Goal: Complete application form

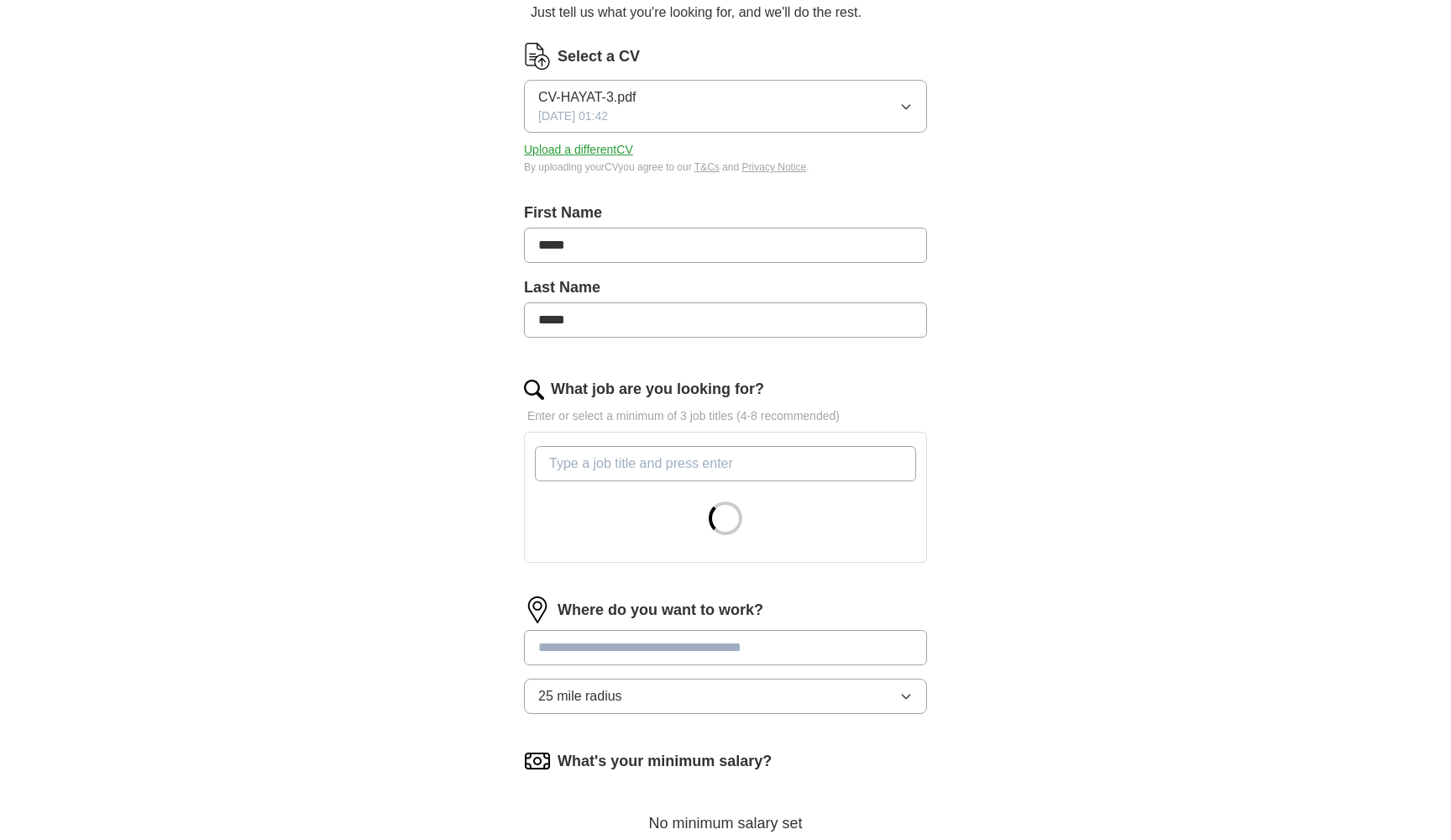
scroll to position [280, 0]
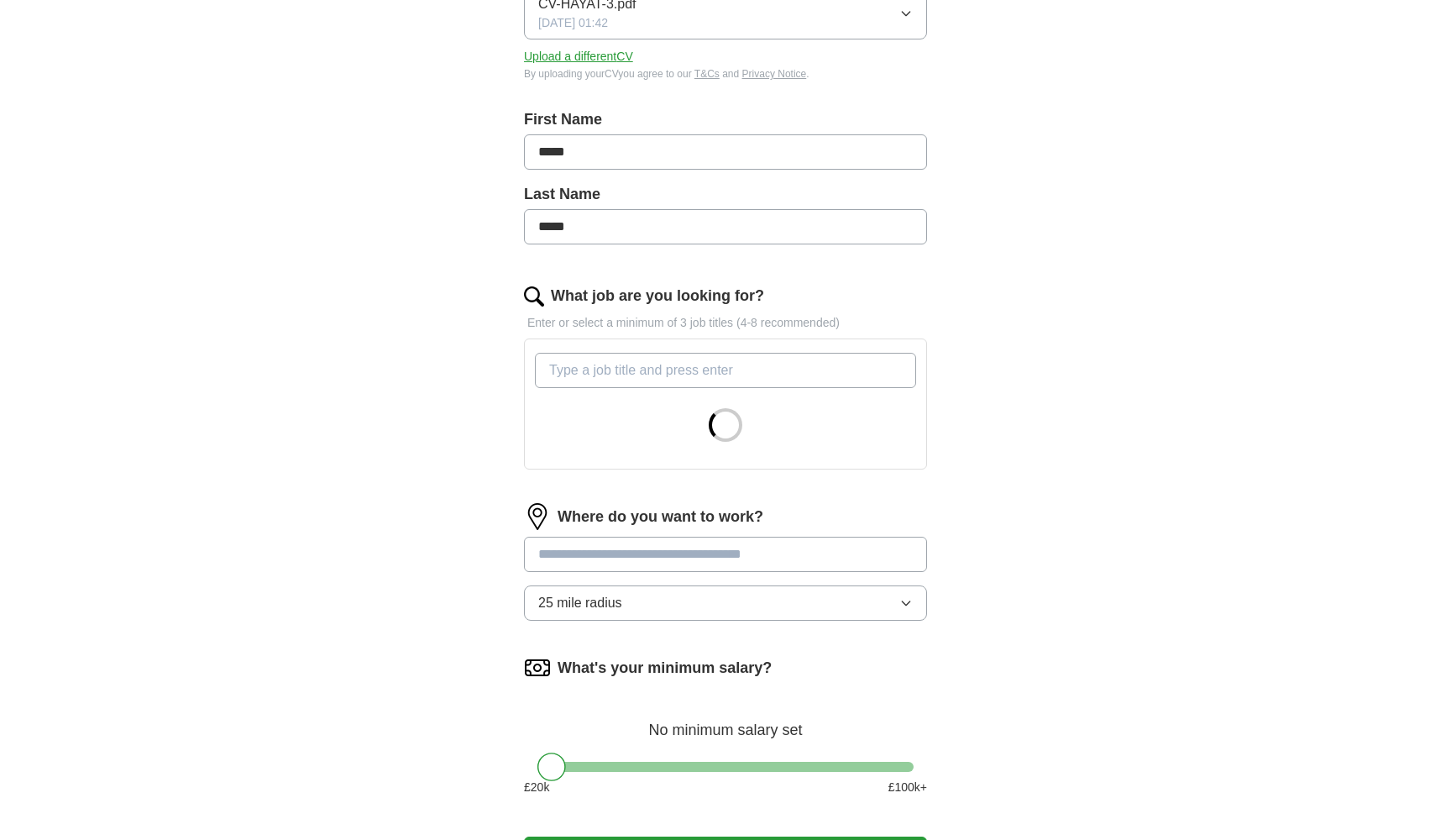
click at [608, 558] on input at bounding box center [726, 554] width 403 height 35
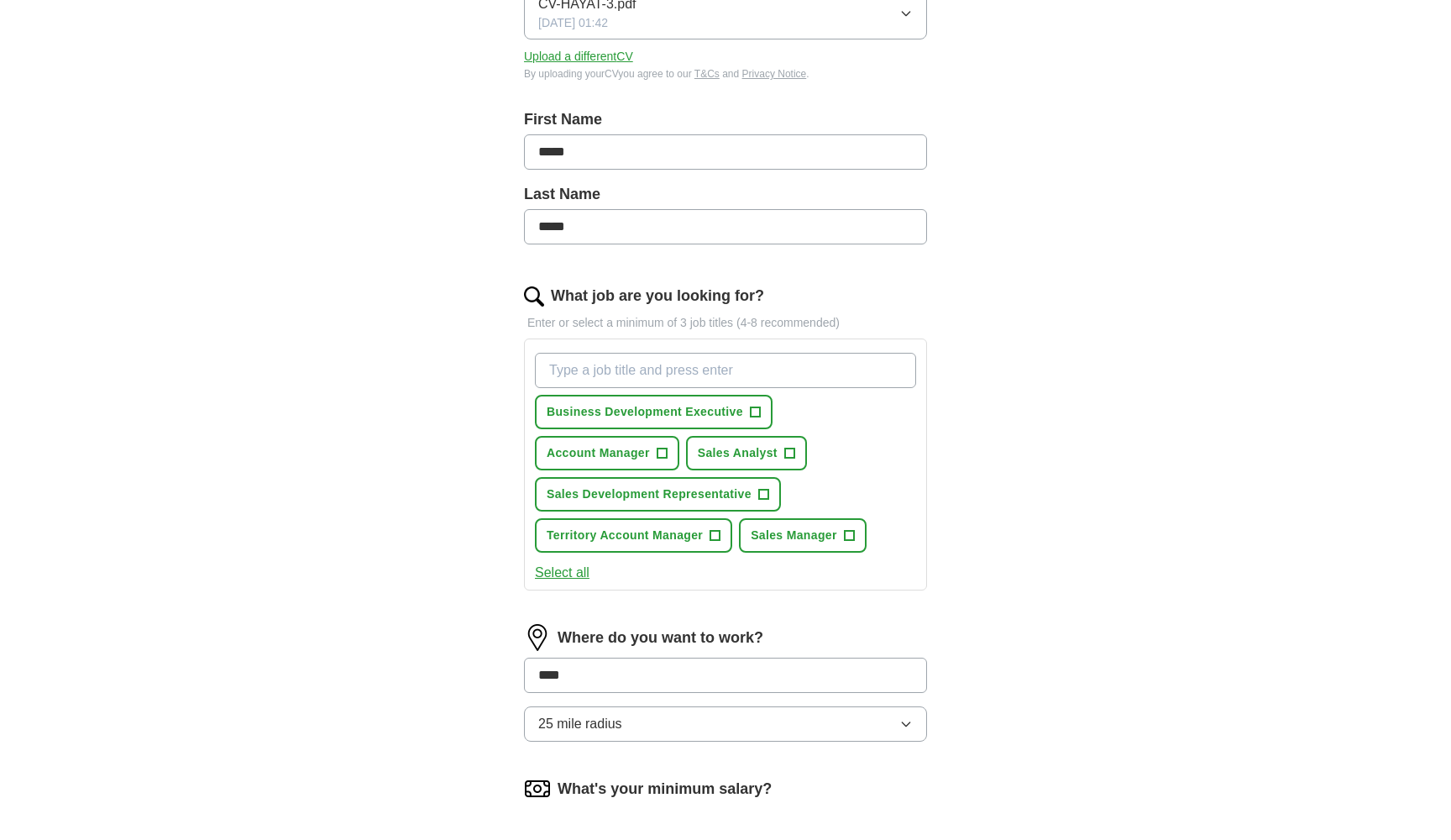
type input "*****"
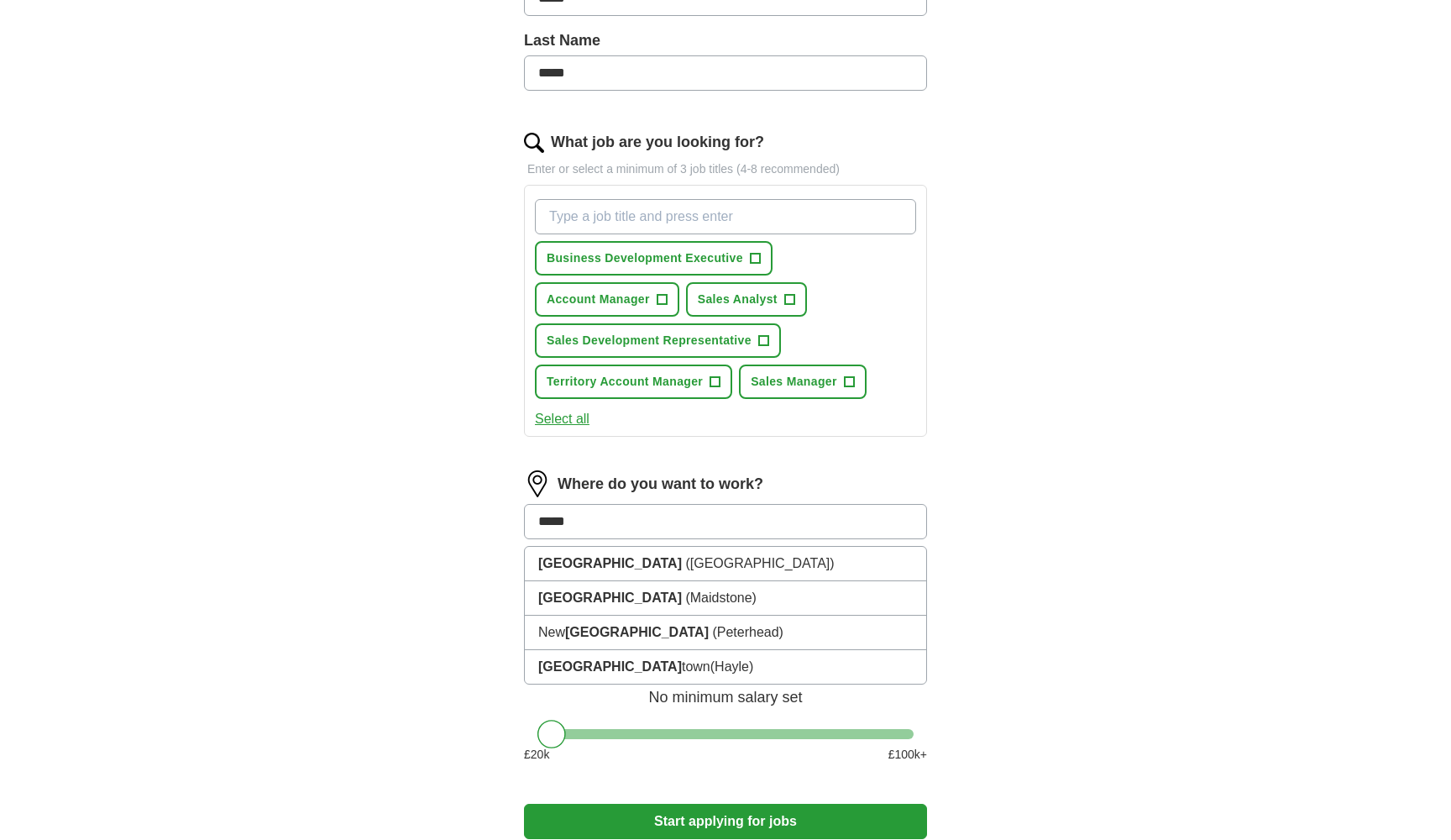
scroll to position [463, 0]
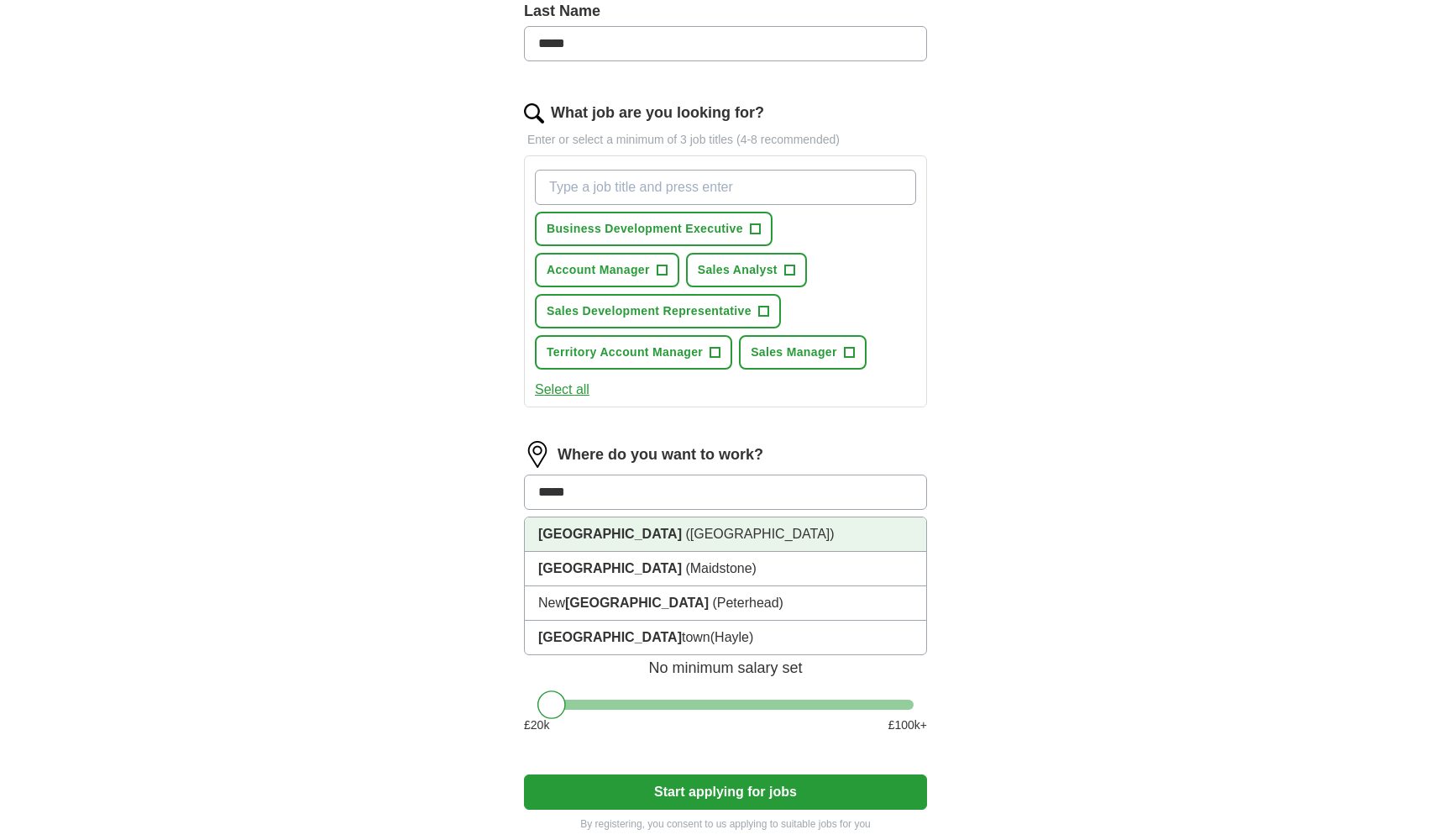
click at [692, 532] on li "[GEOGRAPHIC_DATA] ([GEOGRAPHIC_DATA])" at bounding box center [726, 534] width 401 height 34
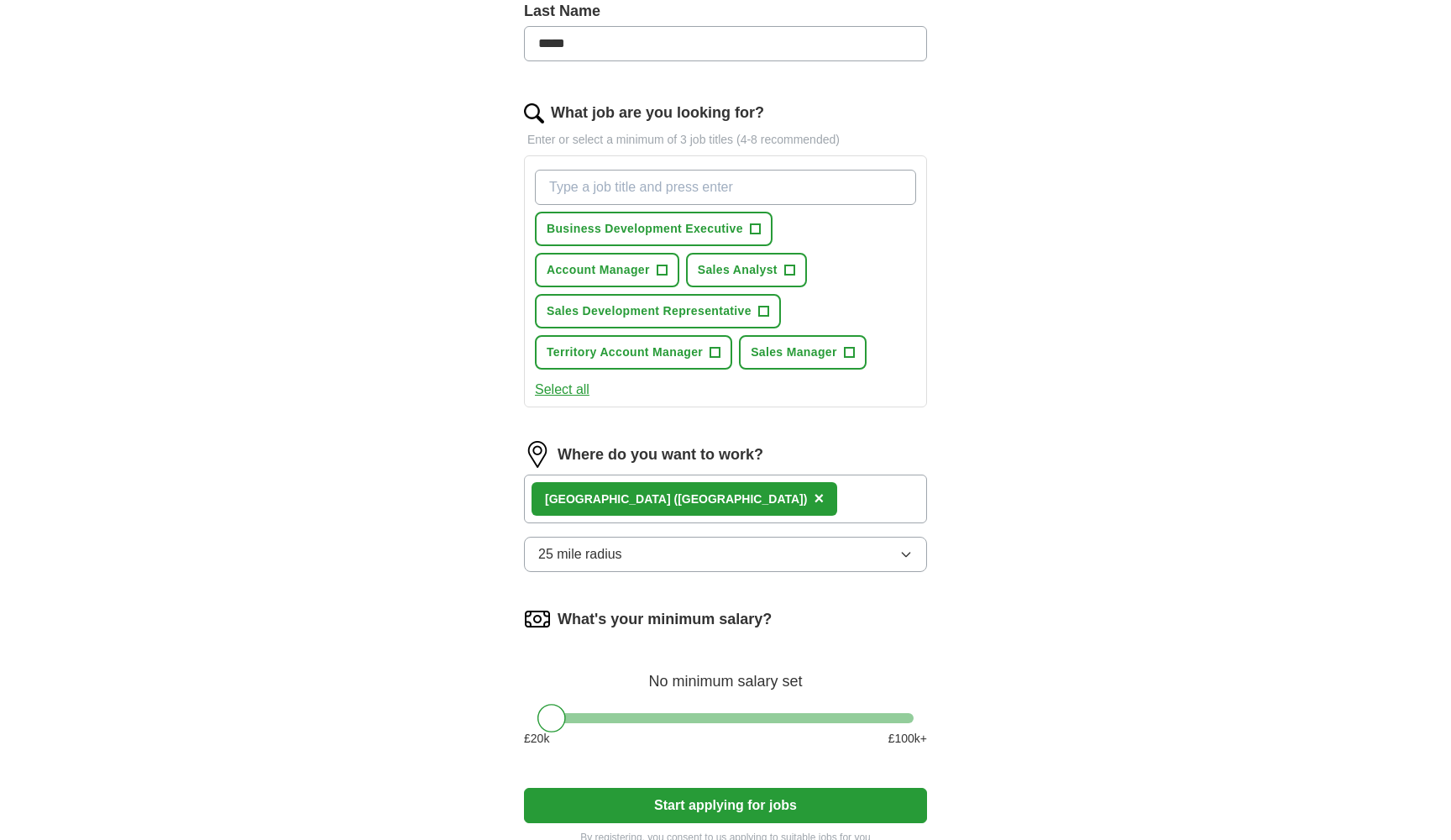
click at [674, 550] on button "25 mile radius" at bounding box center [726, 554] width 403 height 35
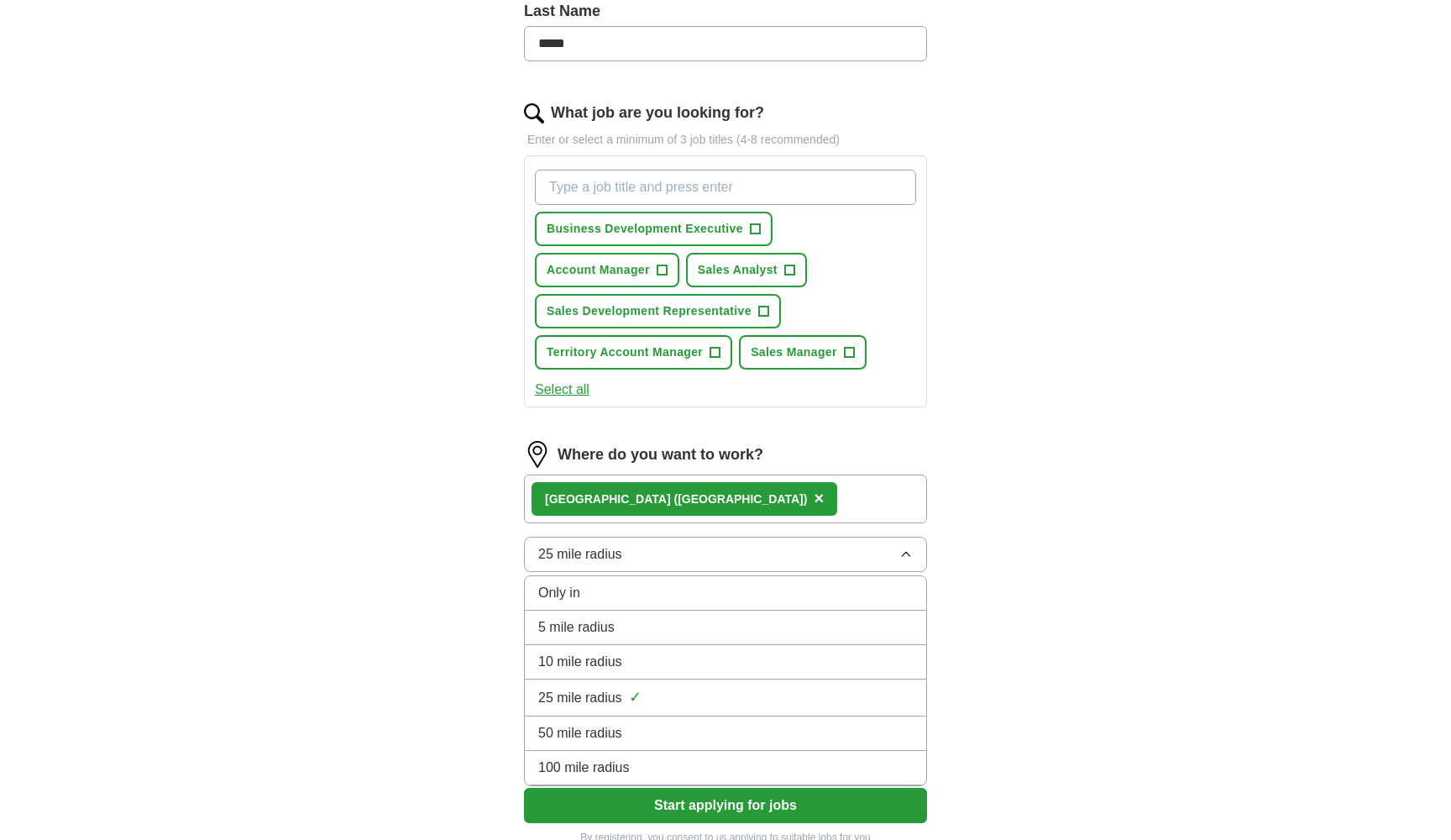
click at [646, 625] on div "5 mile radius" at bounding box center [726, 627] width 375 height 20
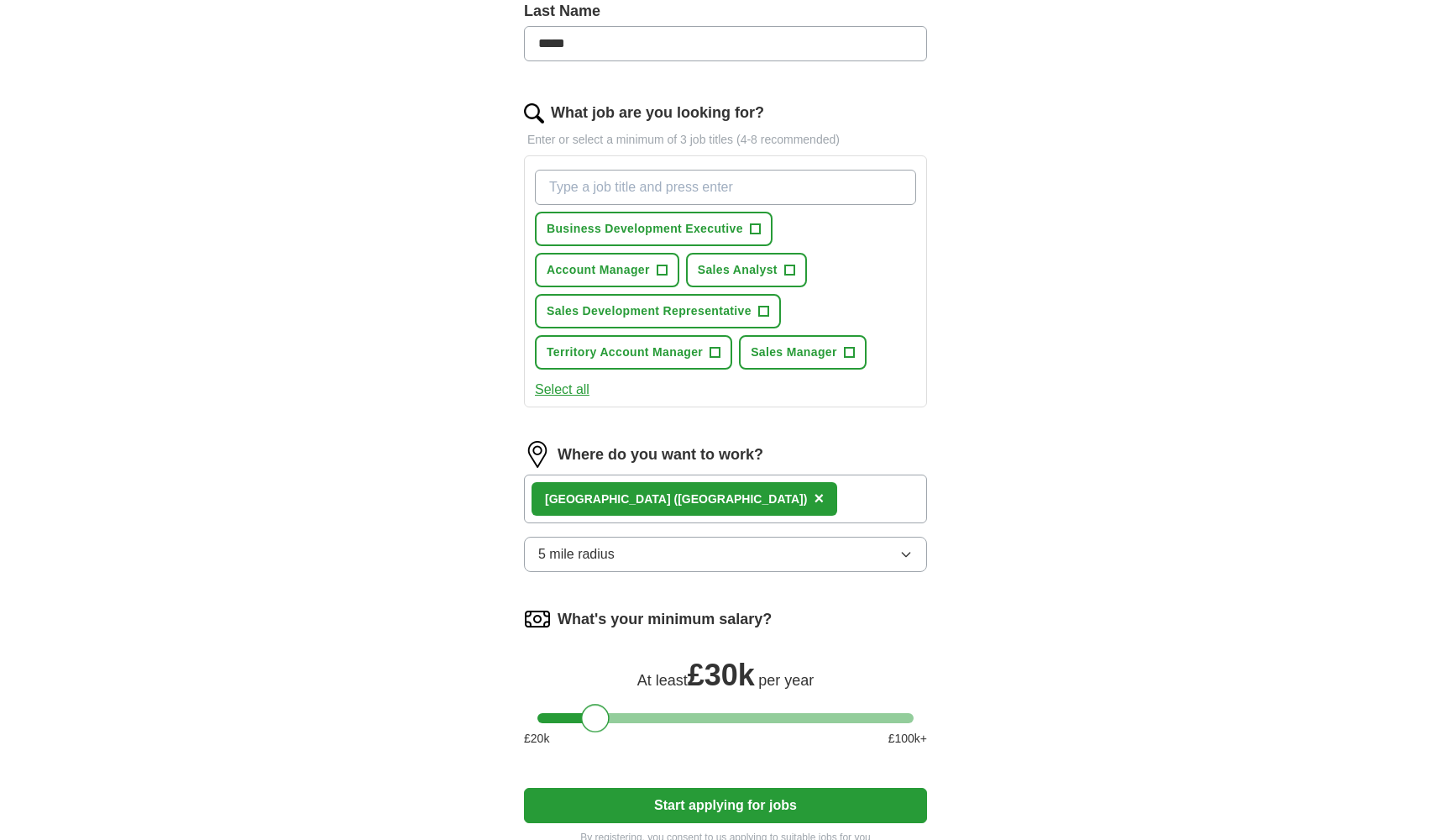
drag, startPoint x: 554, startPoint y: 715, endPoint x: 598, endPoint y: 713, distance: 44.0
click at [598, 713] on div at bounding box center [594, 718] width 28 height 28
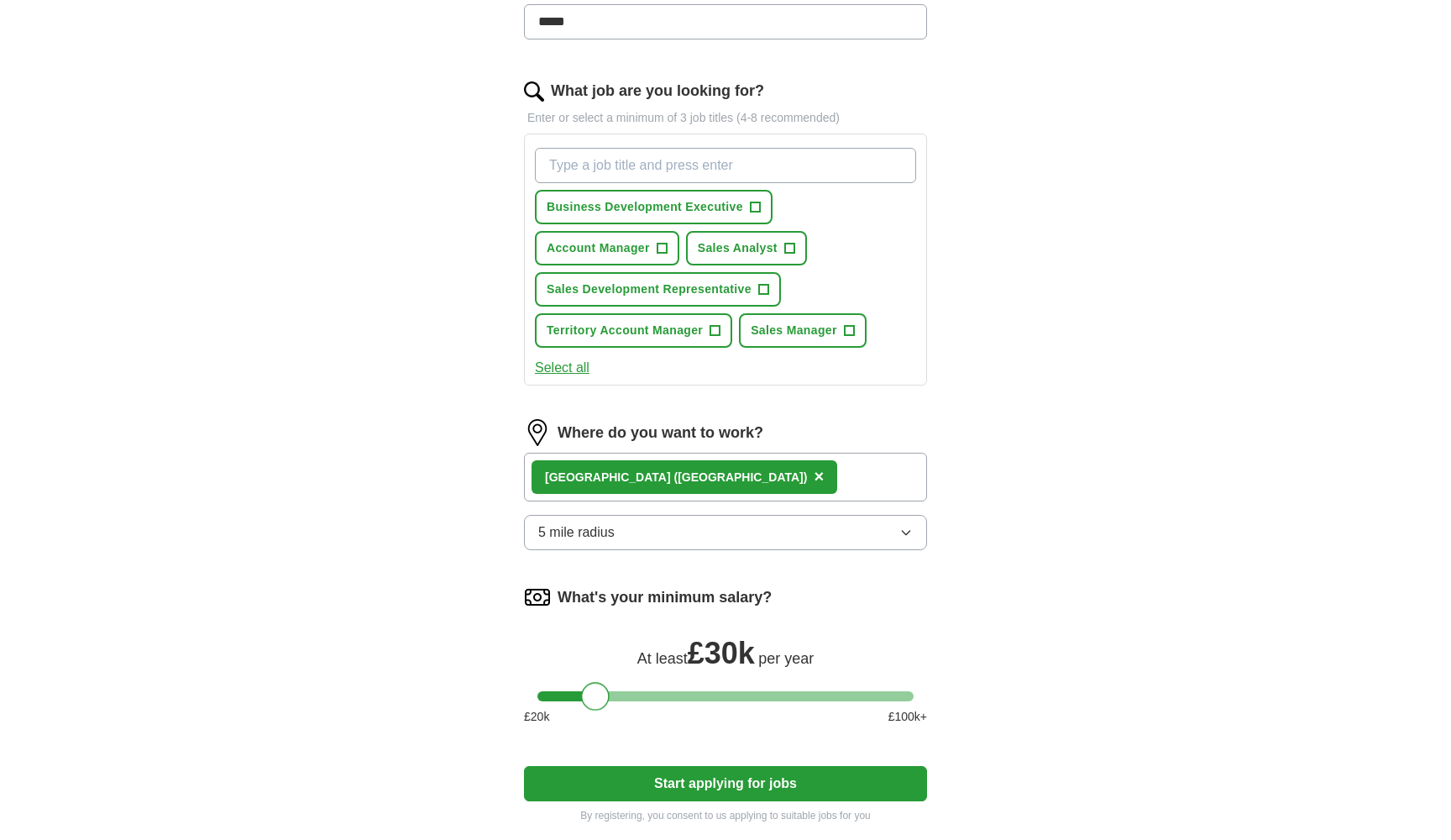
scroll to position [581, 0]
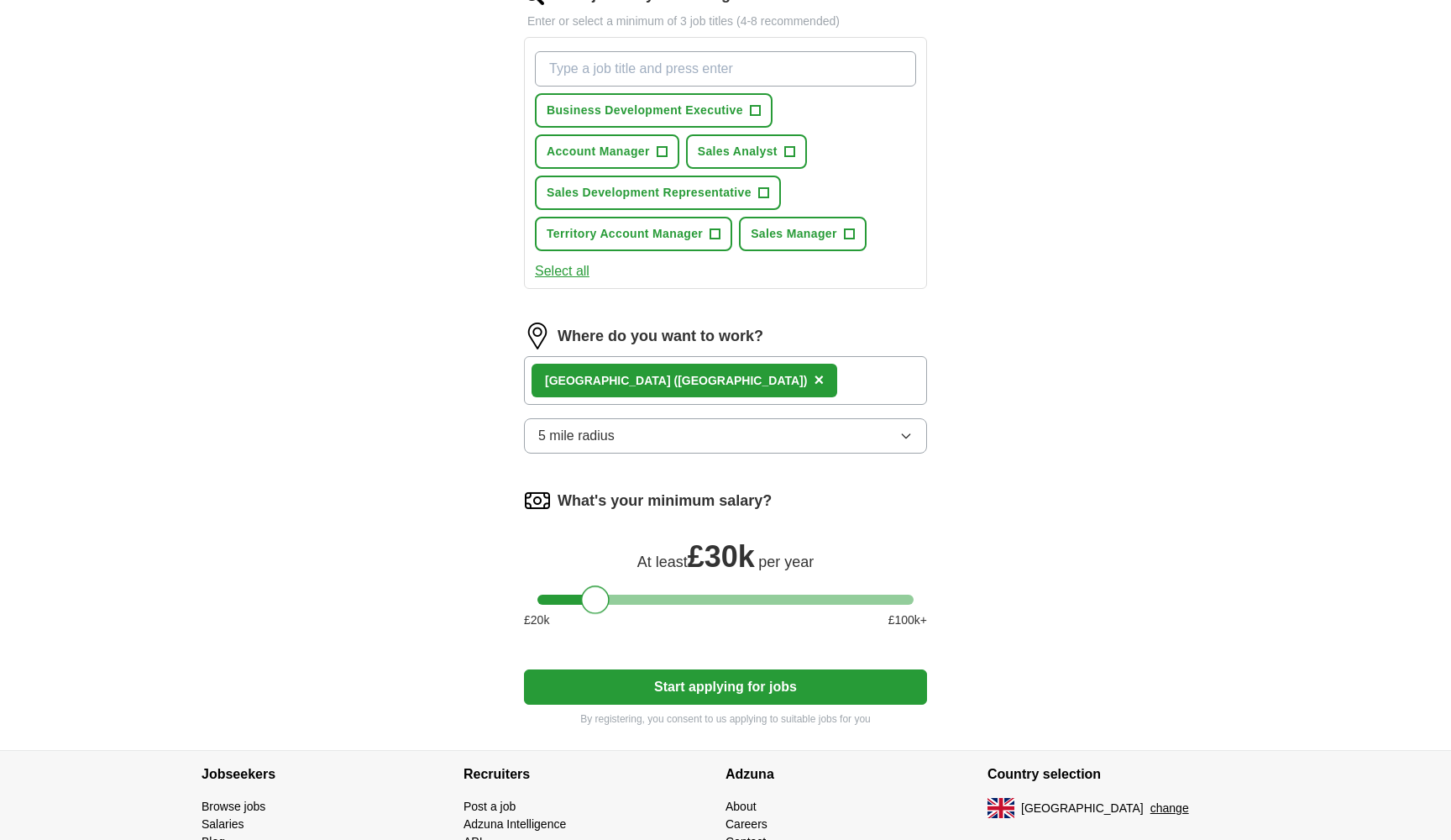
click at [705, 681] on button "Start applying for jobs" at bounding box center [726, 687] width 403 height 35
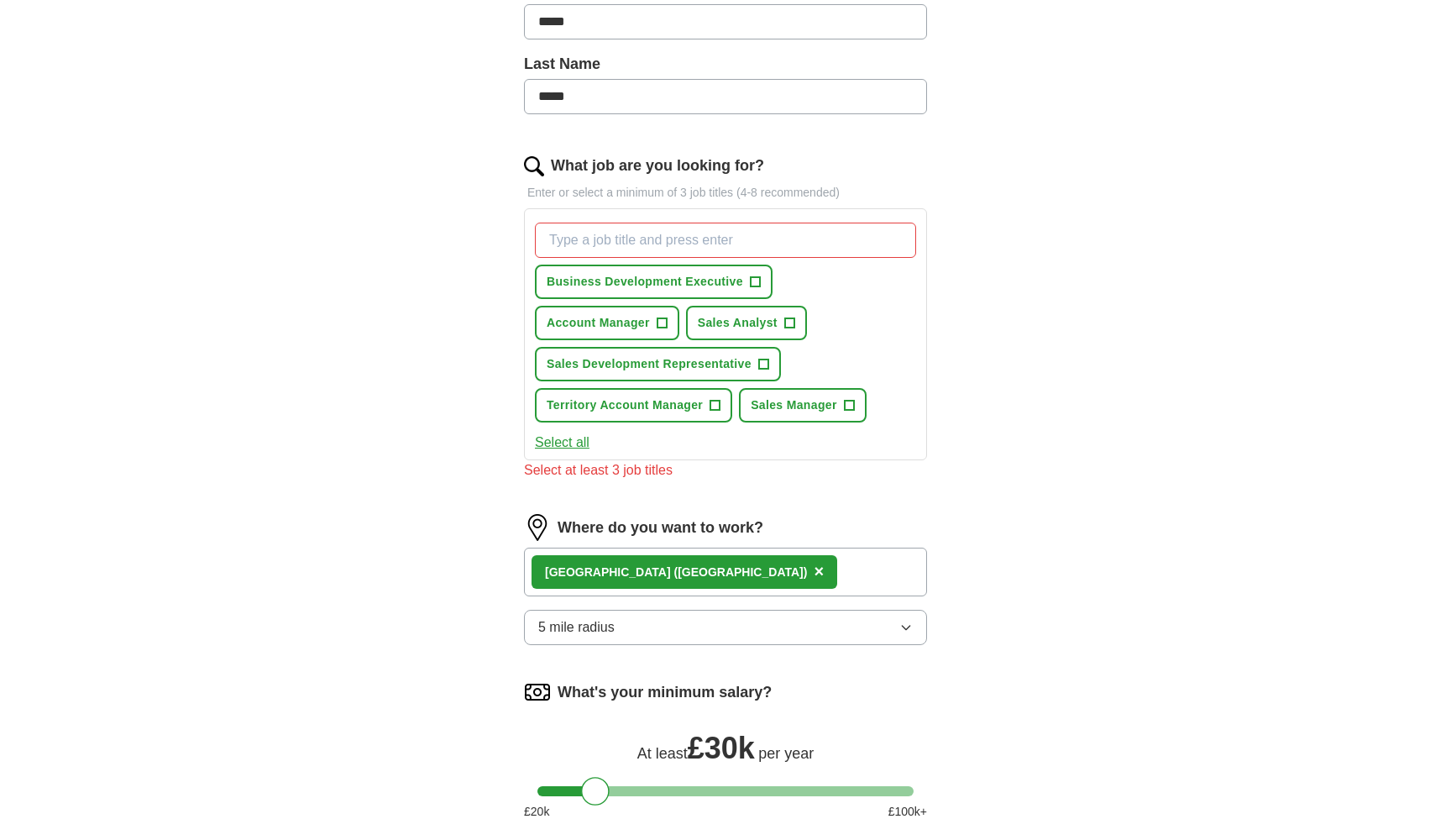
scroll to position [388, 0]
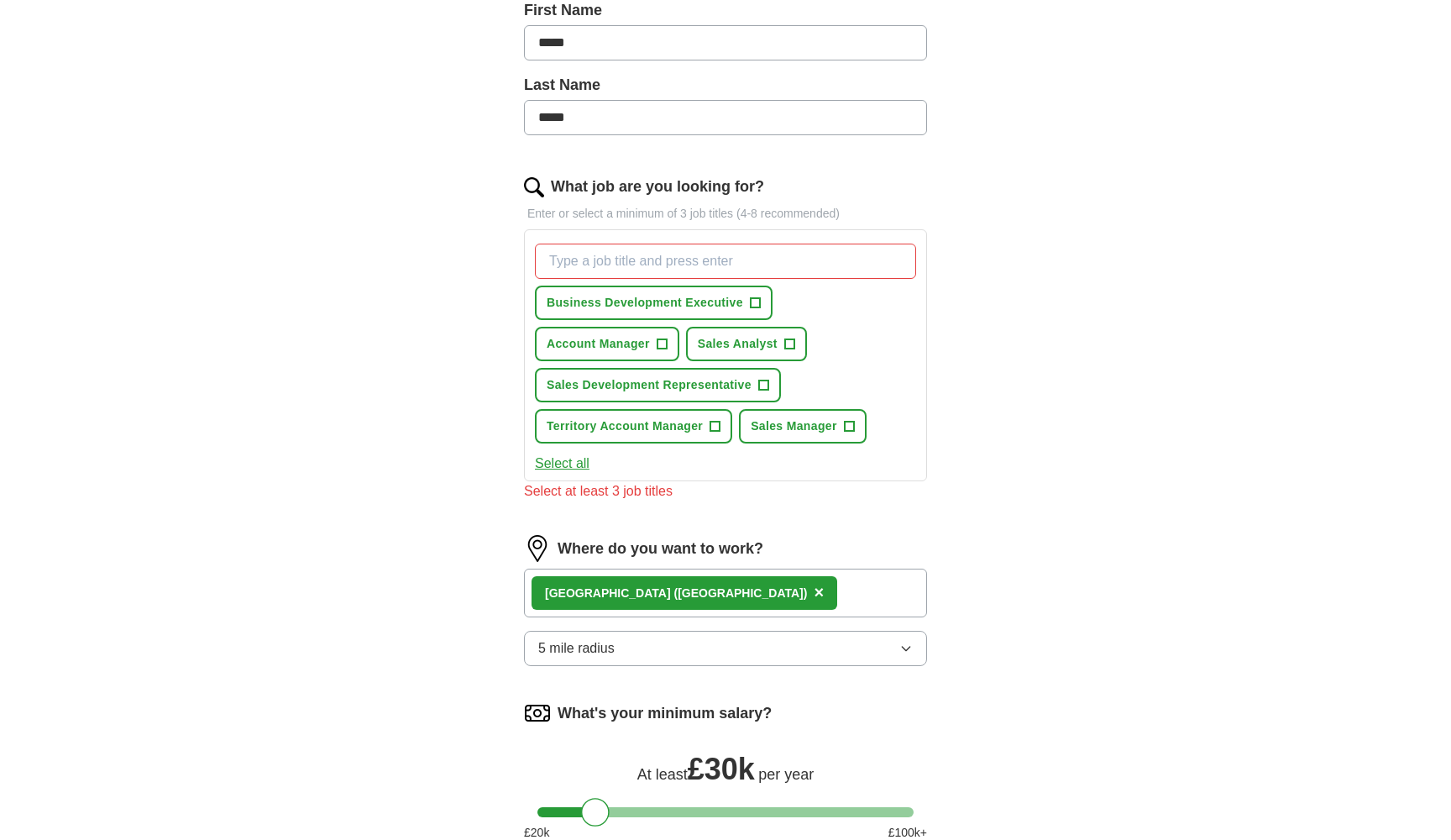
click at [679, 387] on span "Sales Development Representative" at bounding box center [649, 385] width 205 height 17
click at [671, 291] on button "Business Development Executive +" at bounding box center [654, 302] width 238 height 34
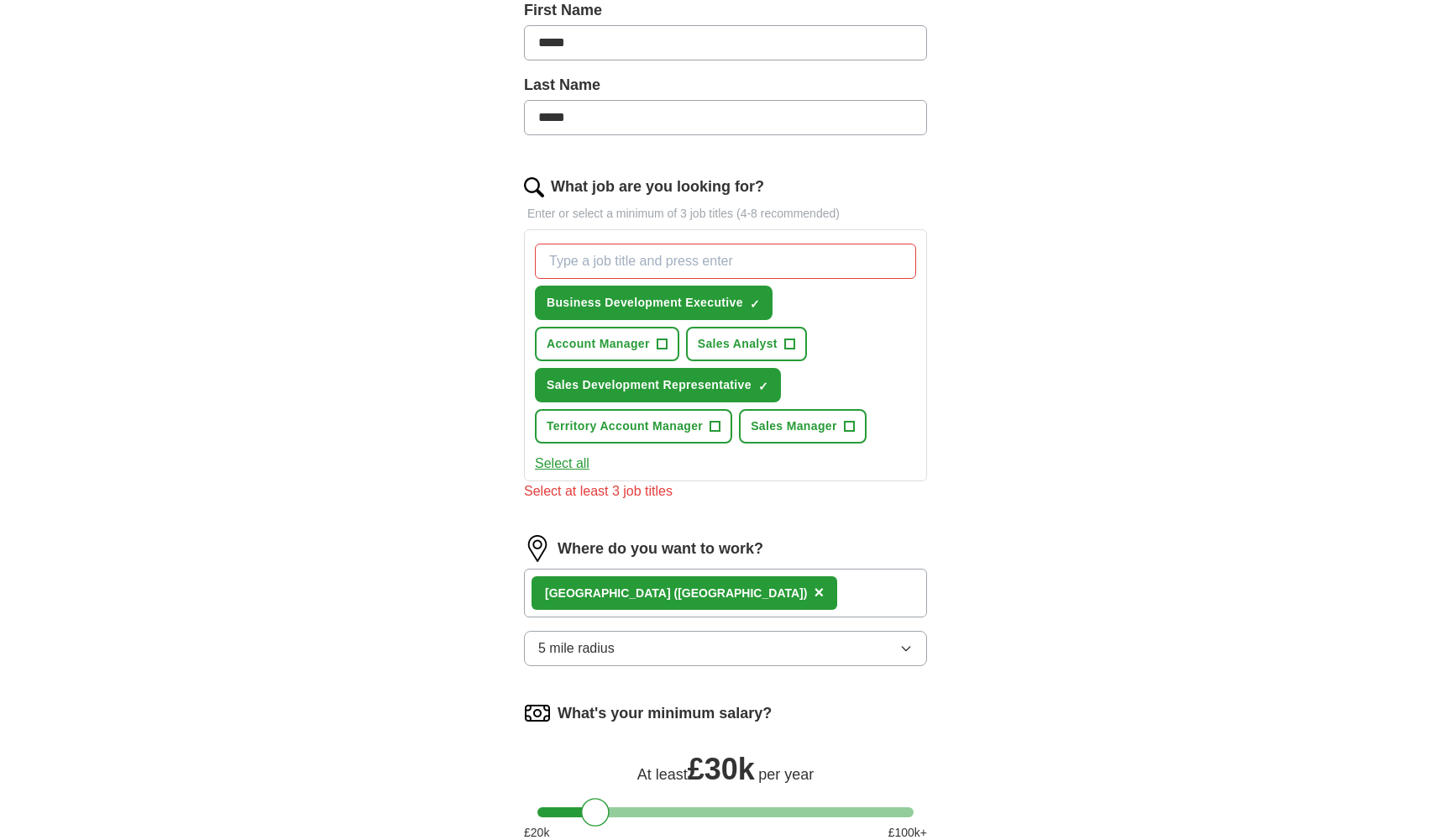
click at [730, 346] on span "Sales Analyst" at bounding box center [738, 344] width 80 height 17
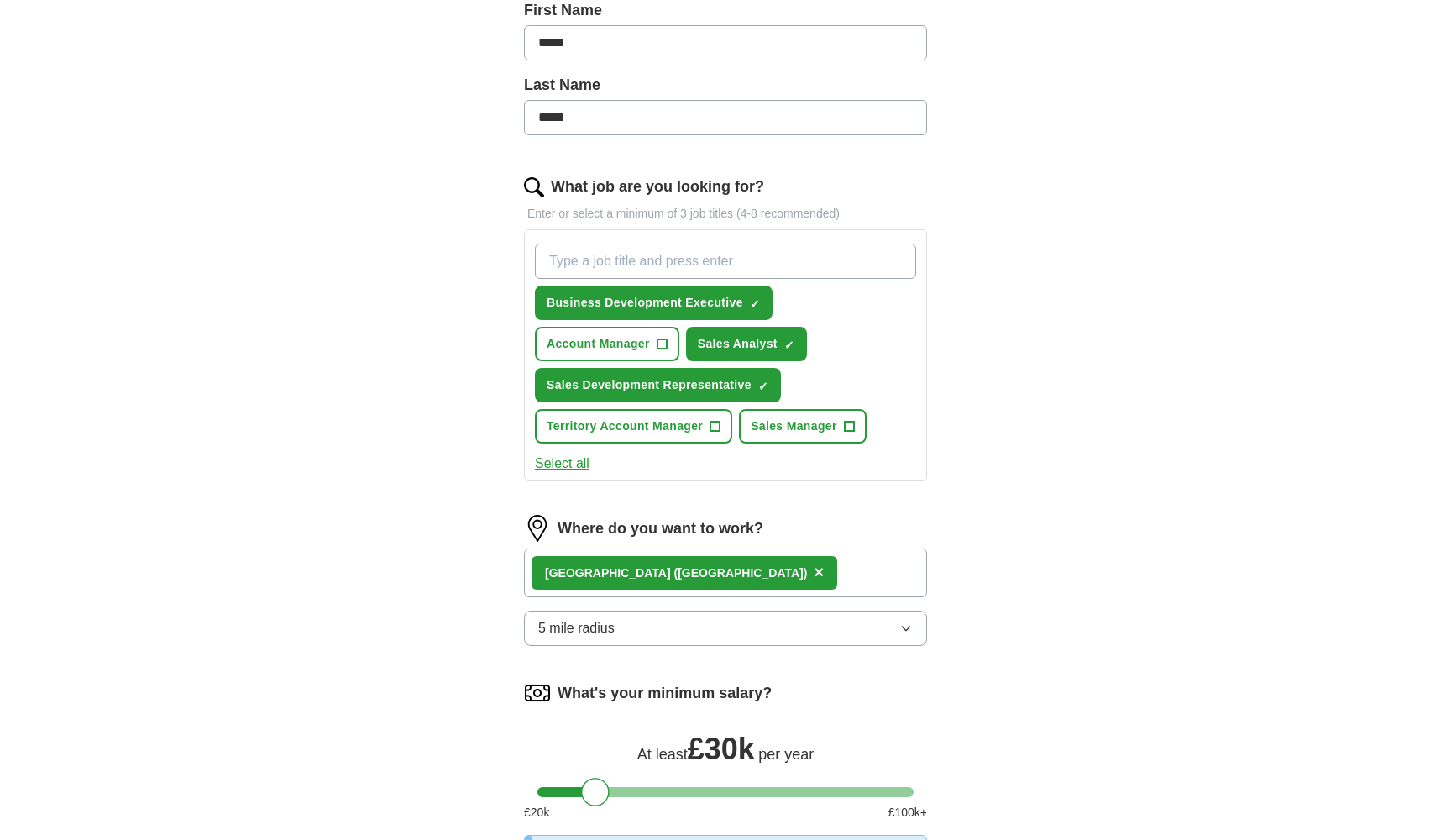
click at [793, 422] on span "Sales Manager" at bounding box center [793, 426] width 86 height 17
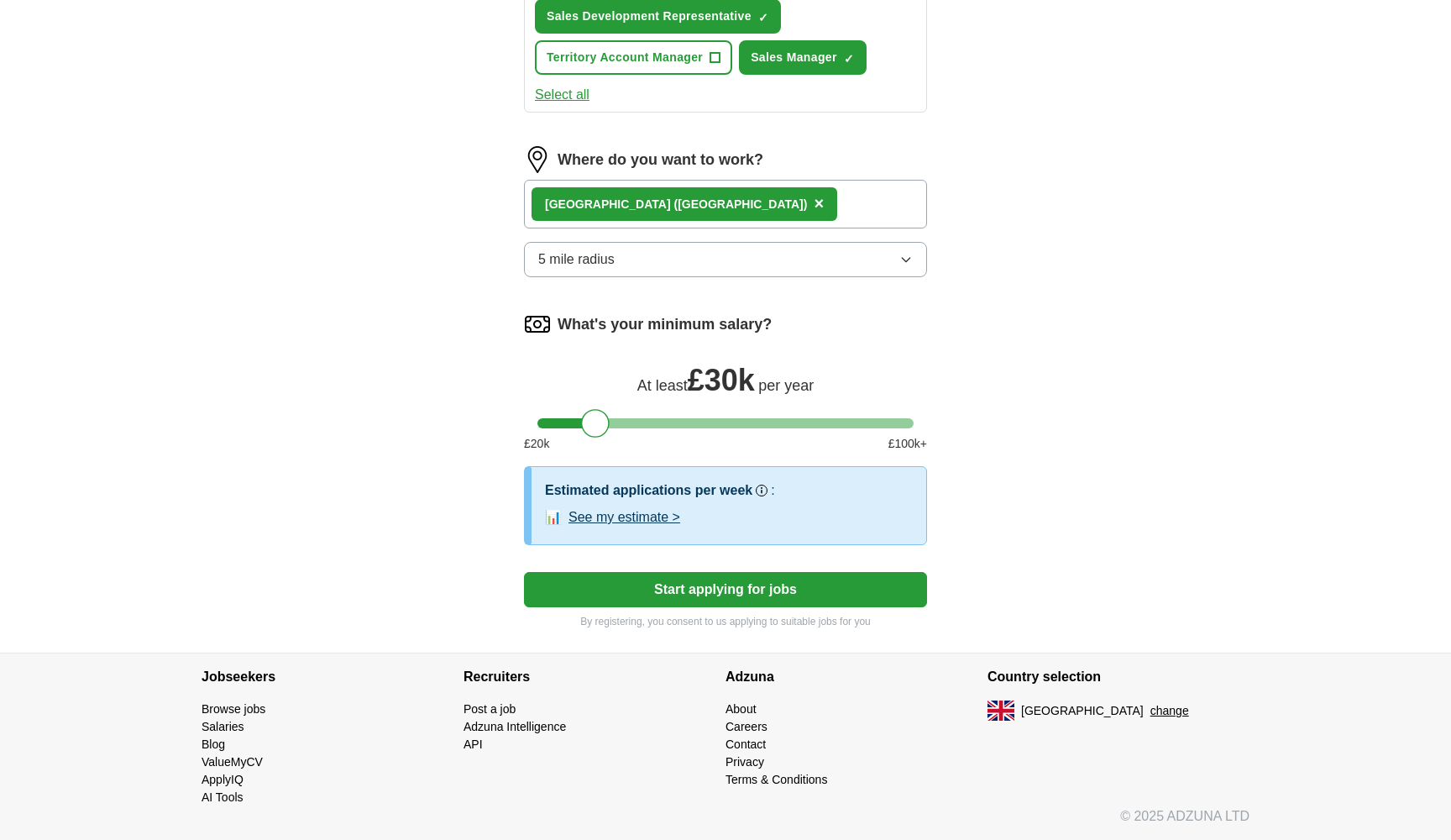
scroll to position [757, 0]
click at [710, 598] on button "Start applying for jobs" at bounding box center [726, 589] width 403 height 35
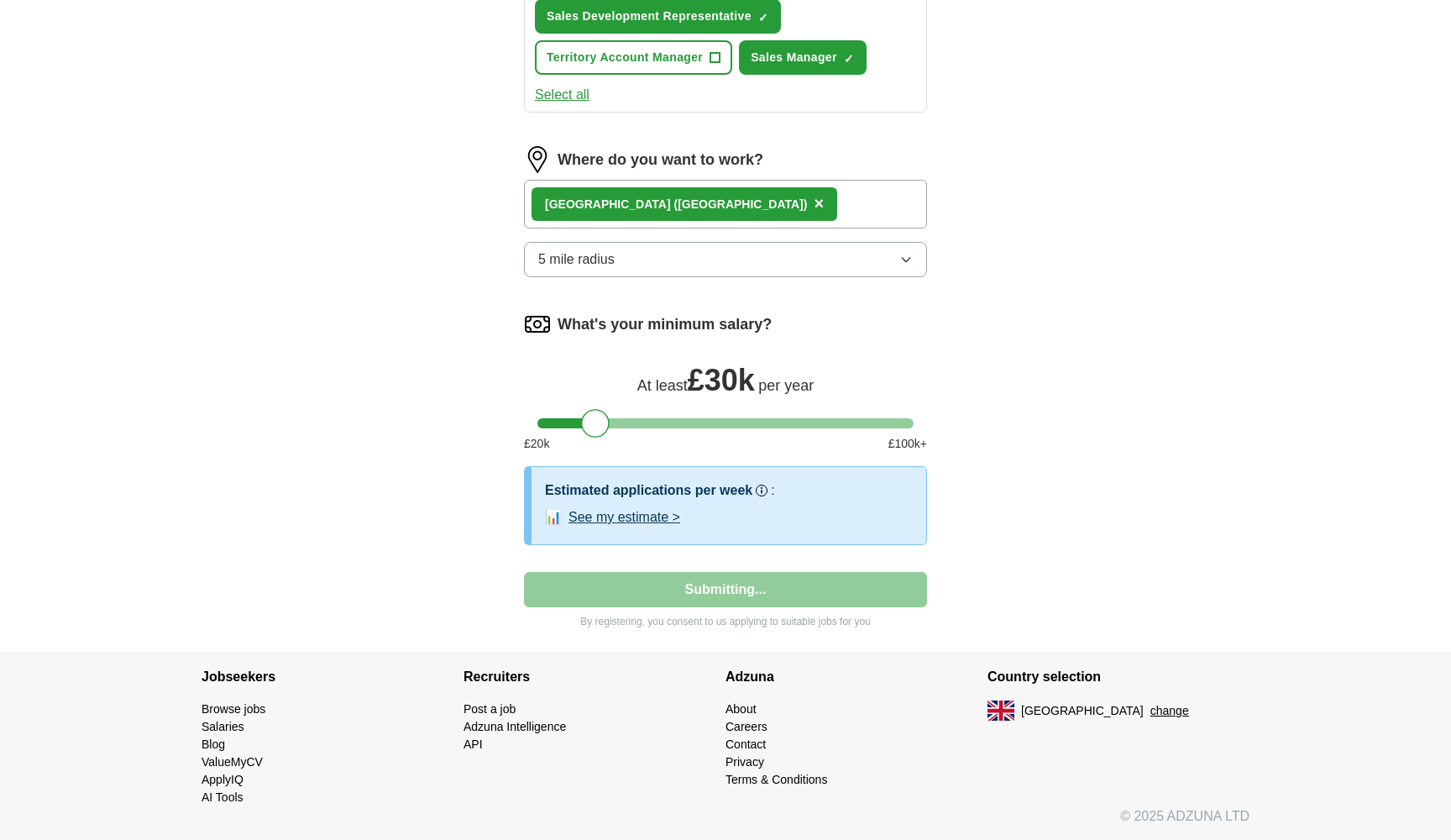
select select "**"
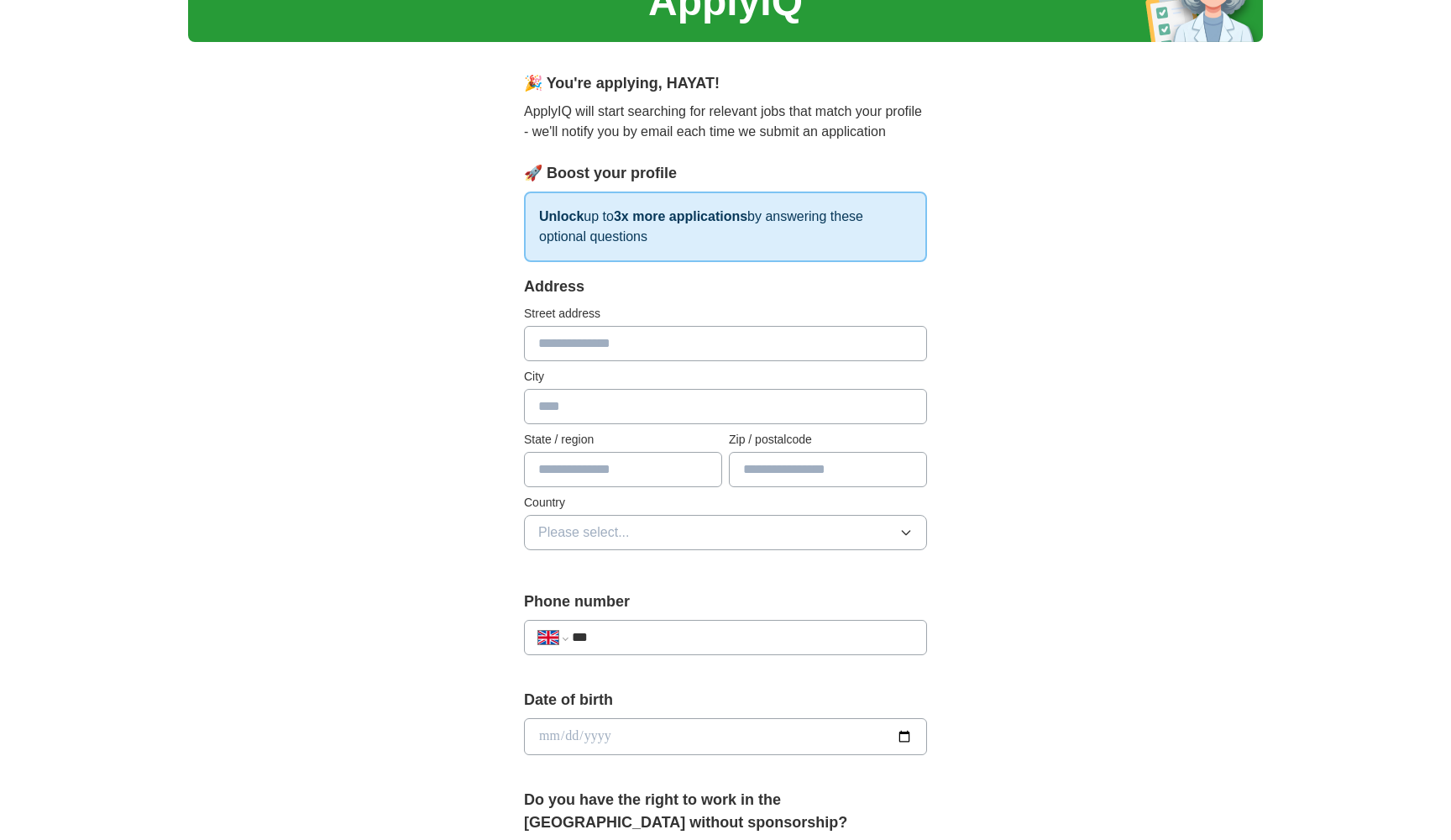
scroll to position [0, 0]
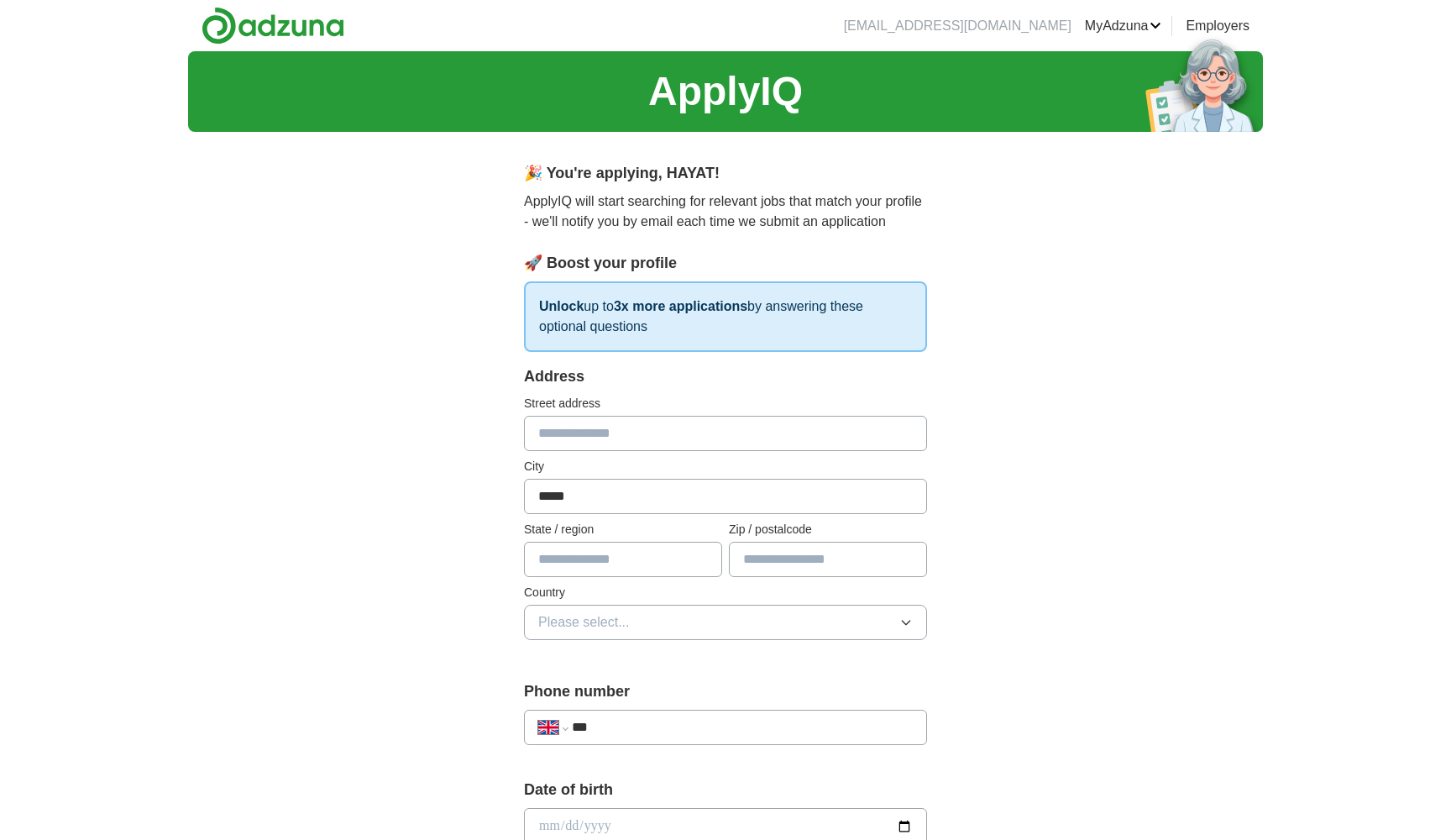
type input "*****"
type input "*"
type input "********"
click at [643, 628] on button "Please select..." at bounding box center [726, 622] width 403 height 35
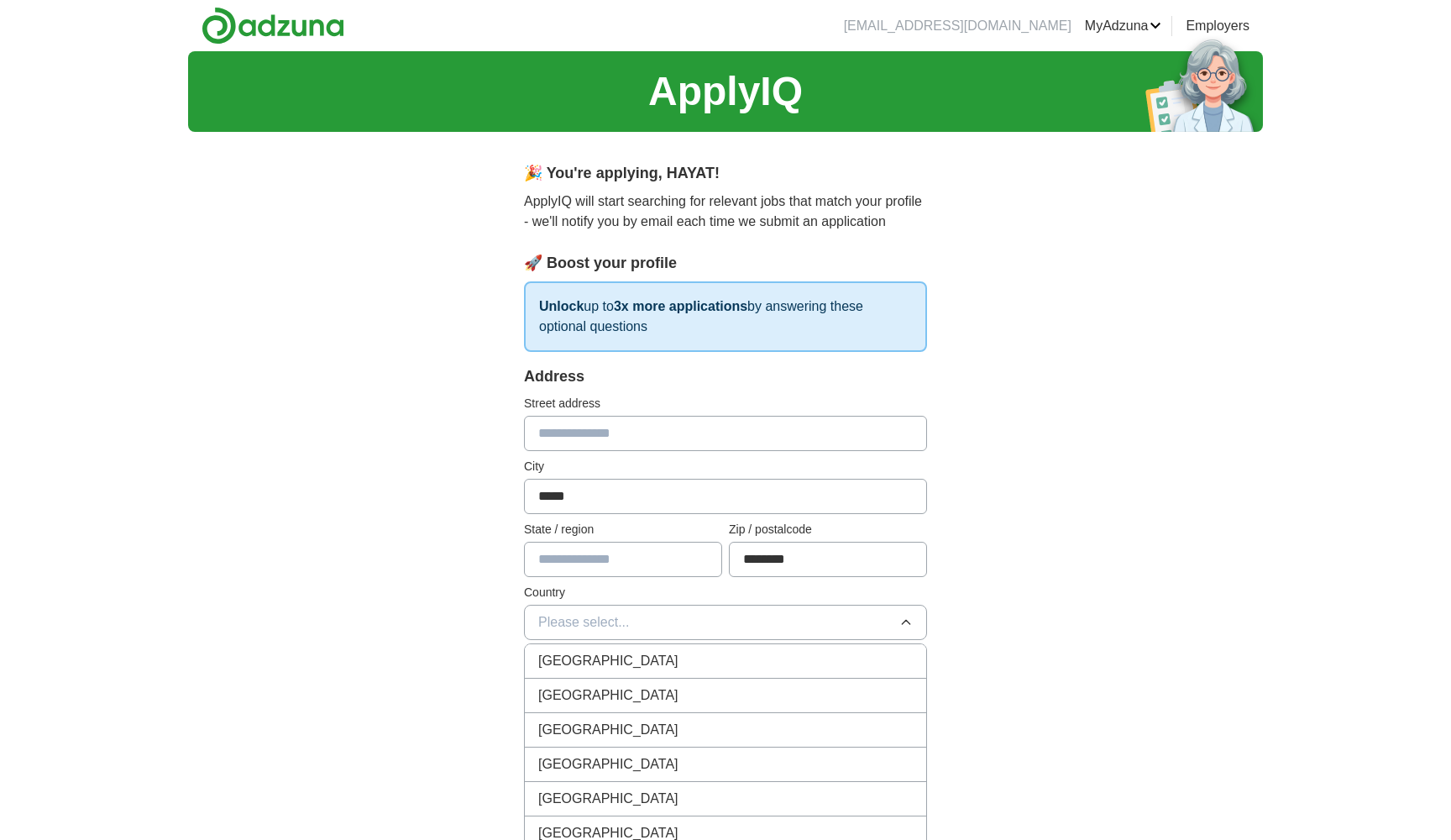
click at [643, 657] on div "[GEOGRAPHIC_DATA]" at bounding box center [726, 660] width 375 height 20
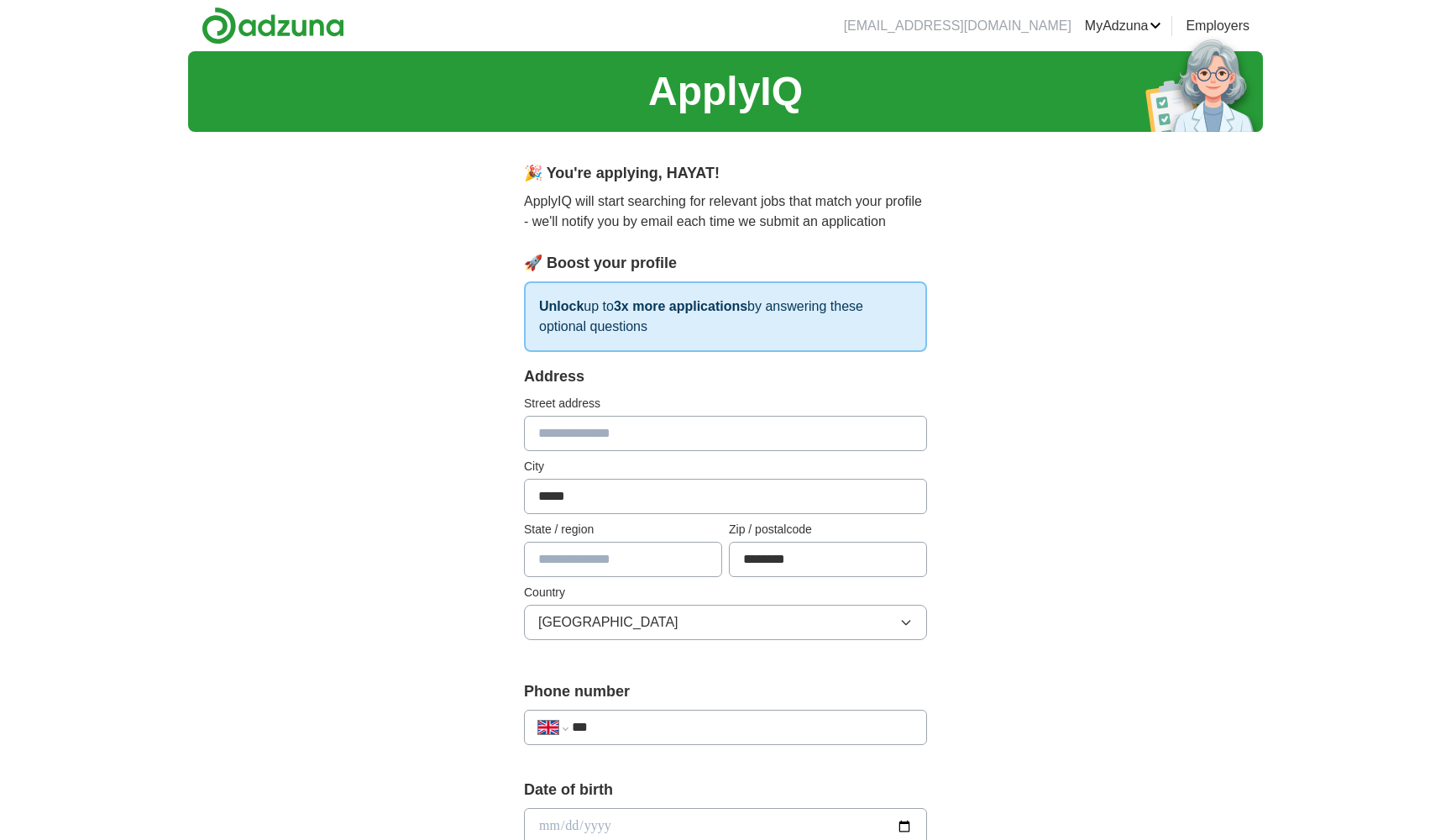
click at [628, 563] on input "text" at bounding box center [624, 559] width 198 height 35
type input "**********"
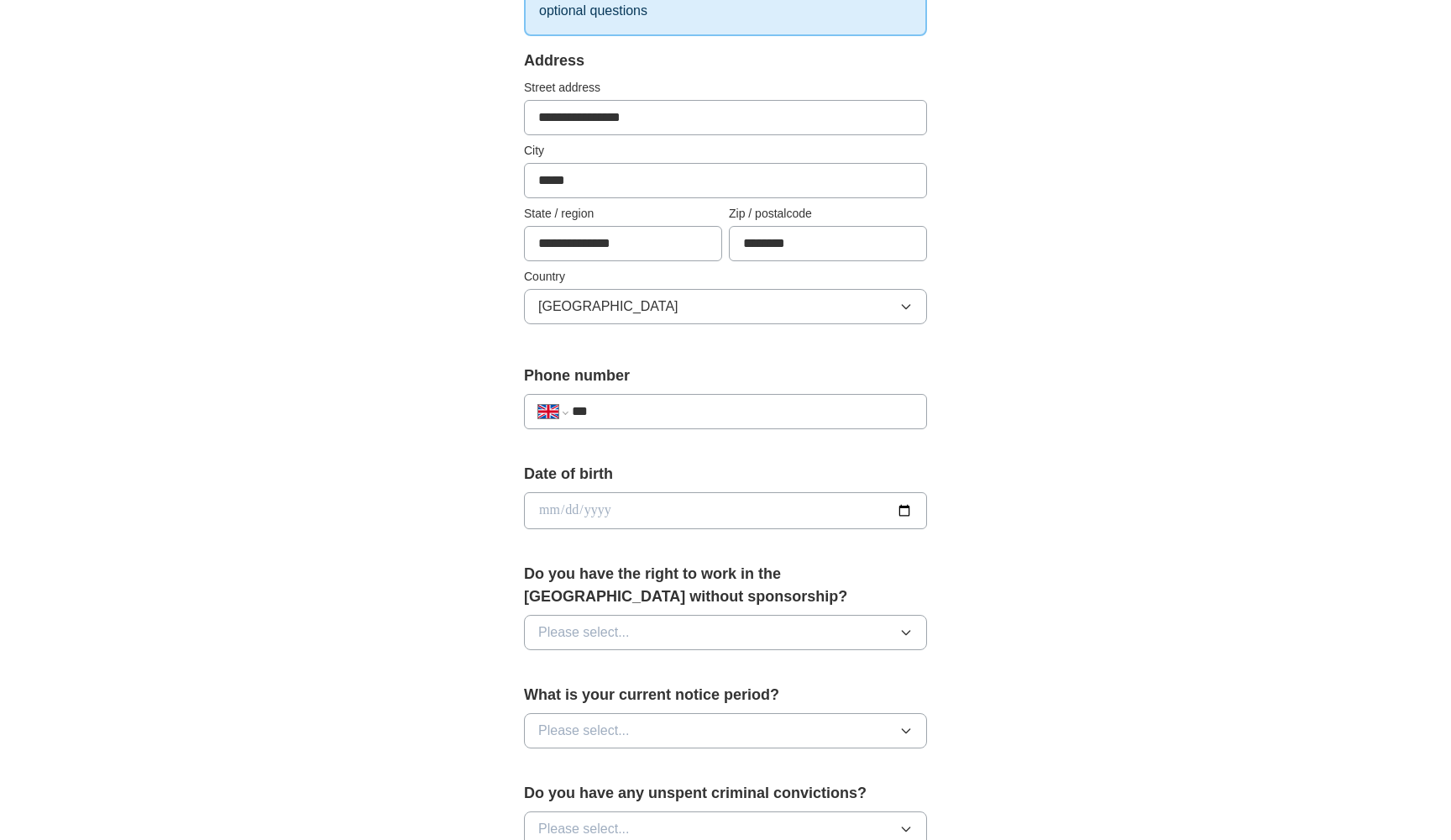
scroll to position [334, 0]
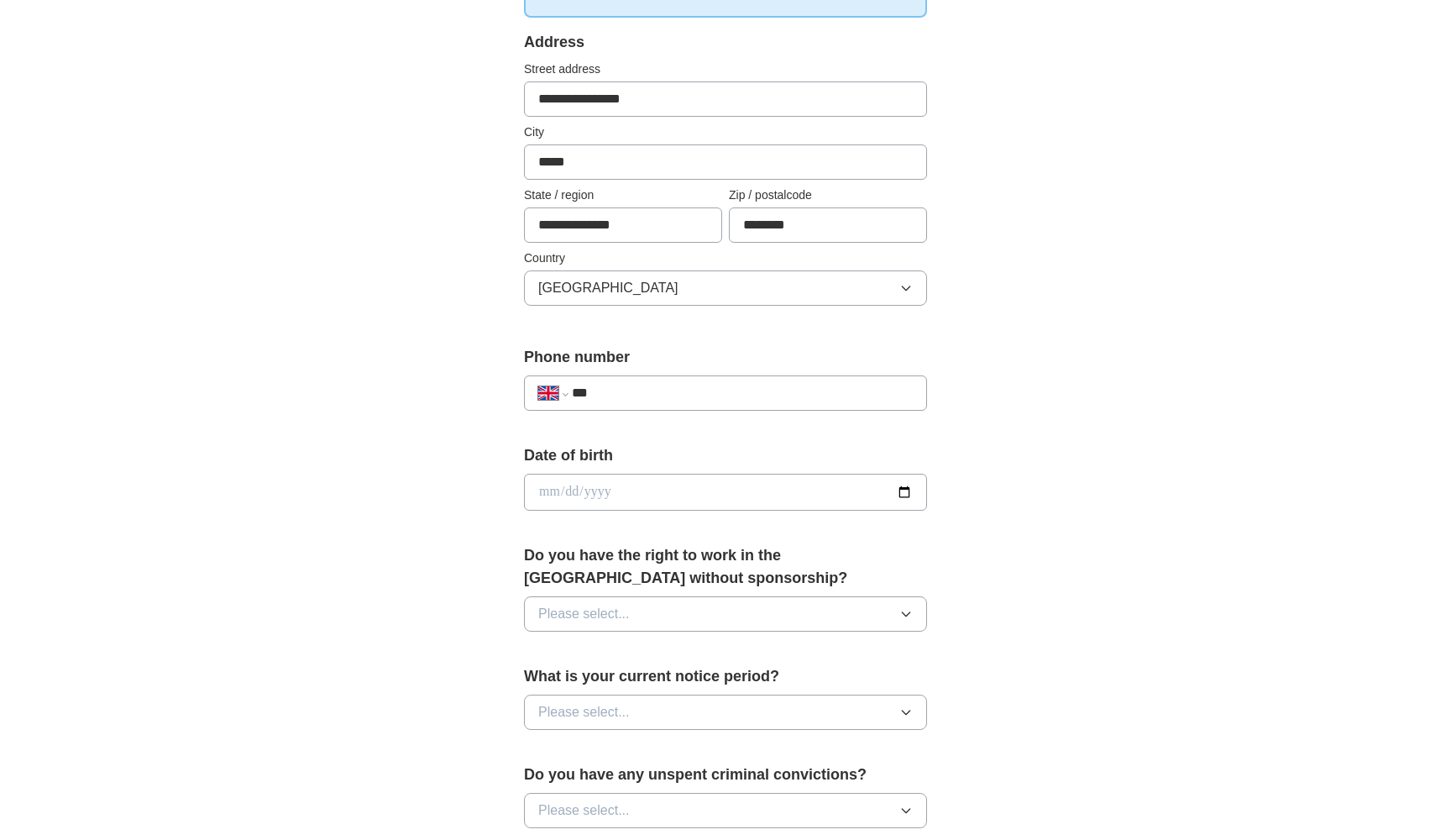
type input "**********"
click at [603, 497] on input "date" at bounding box center [726, 492] width 403 height 37
click at [550, 489] on input "date" at bounding box center [726, 492] width 403 height 37
click at [604, 493] on input "date" at bounding box center [726, 492] width 403 height 37
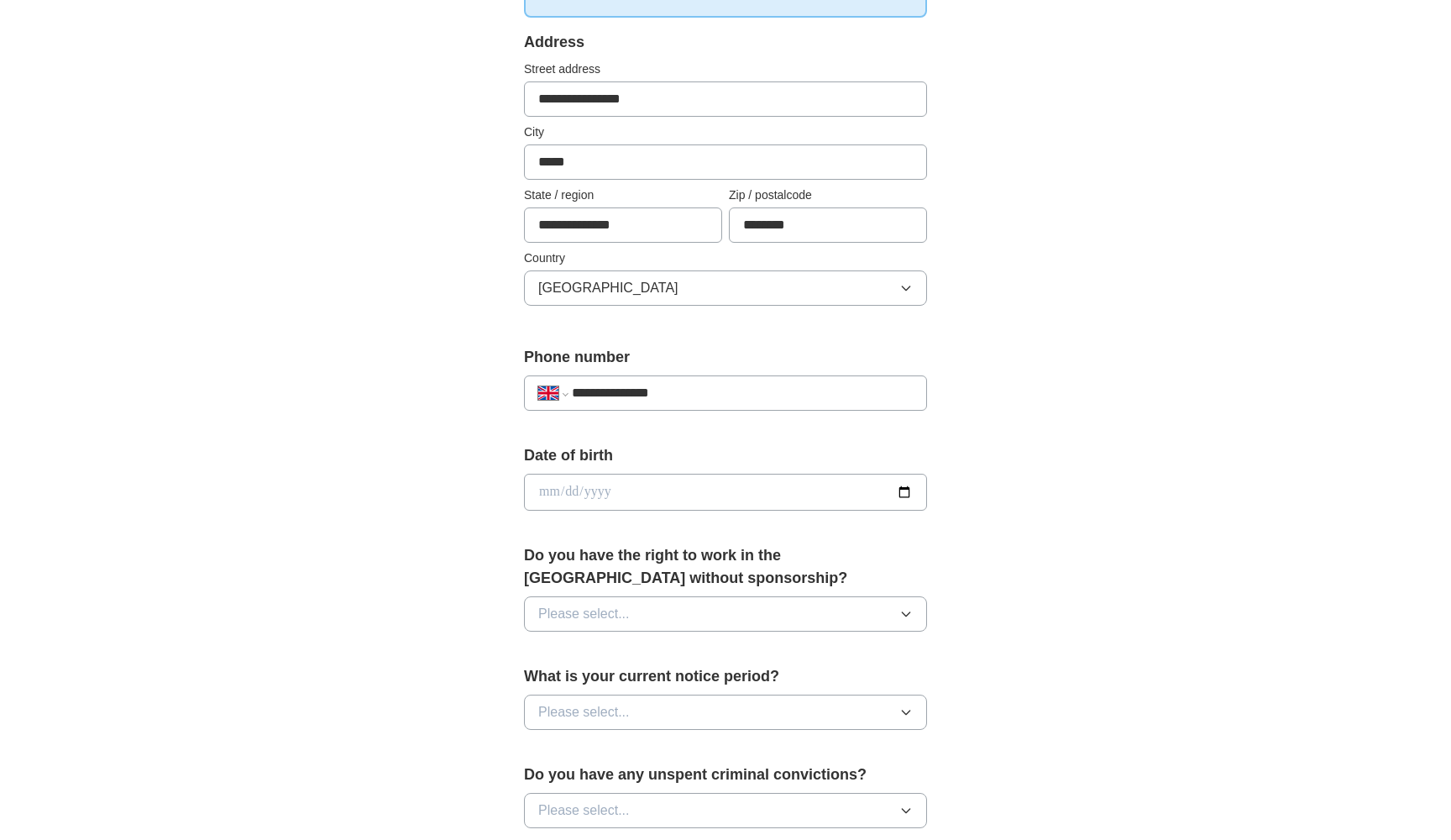
click at [994, 515] on div "**********" at bounding box center [726, 517] width 538 height 1413
click at [740, 620] on button "Please select..." at bounding box center [726, 614] width 403 height 35
click at [652, 658] on div "Yes" at bounding box center [726, 653] width 375 height 20
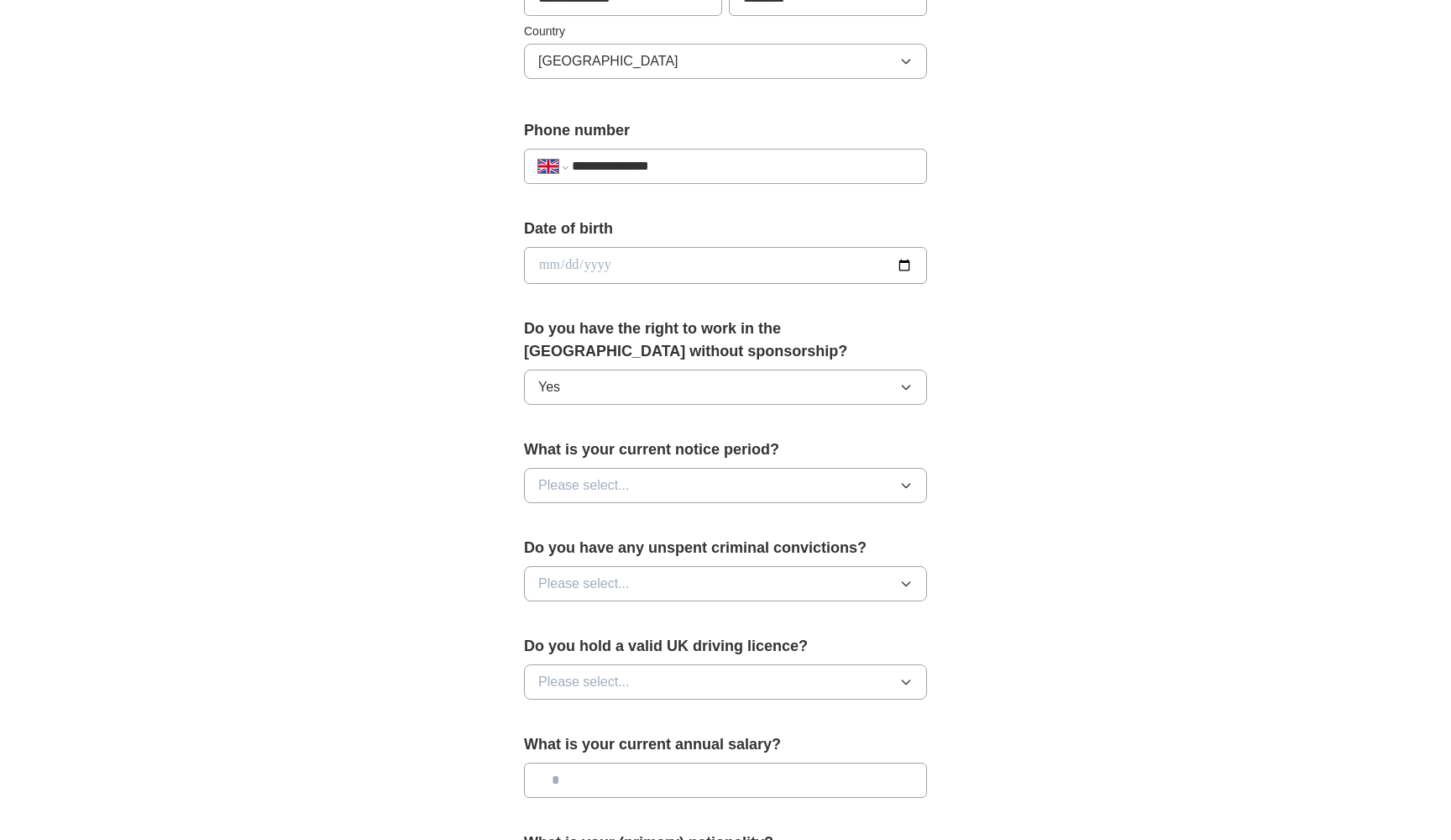
scroll to position [575, 0]
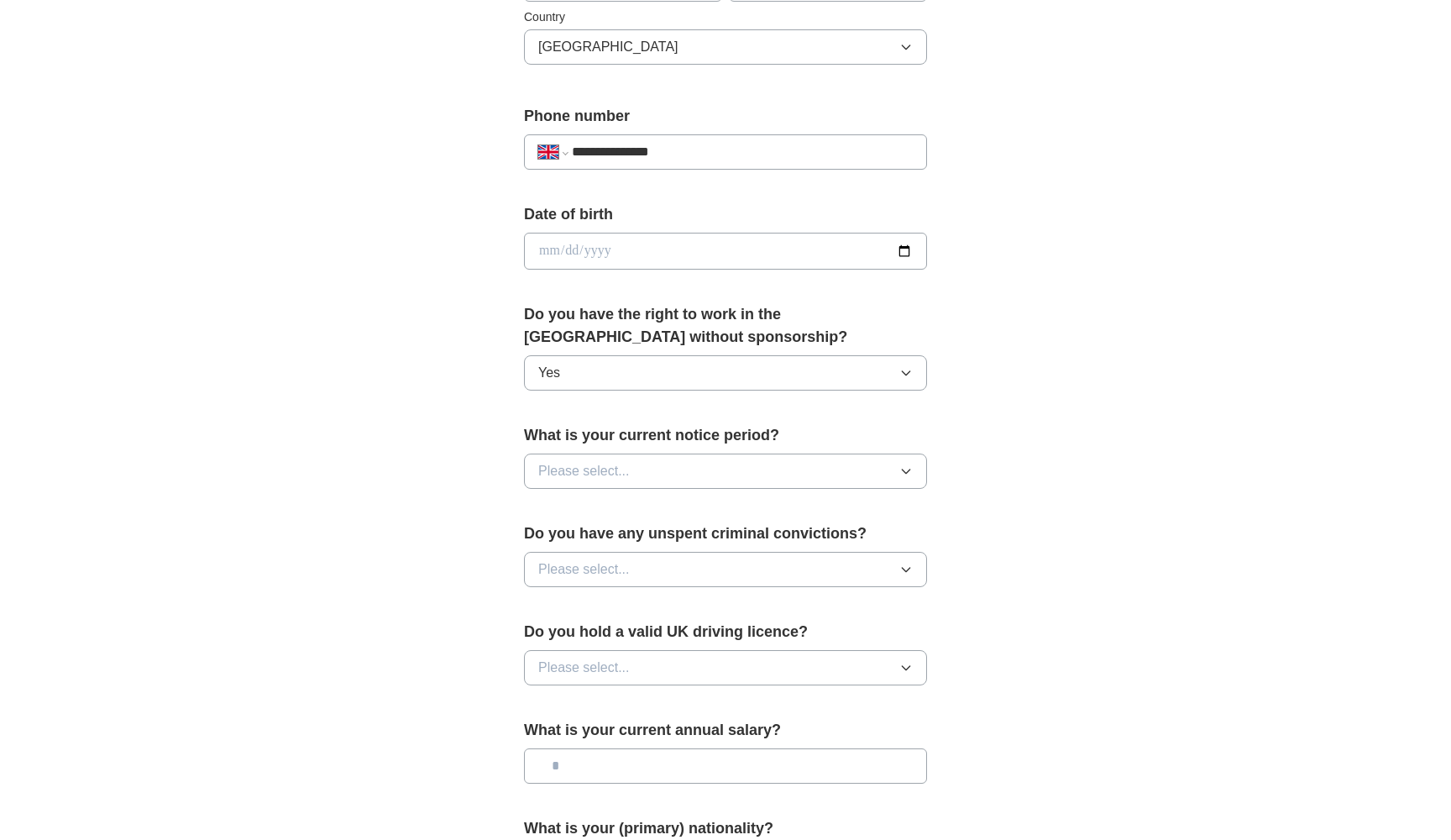
click at [647, 463] on button "Please select..." at bounding box center [726, 471] width 403 height 35
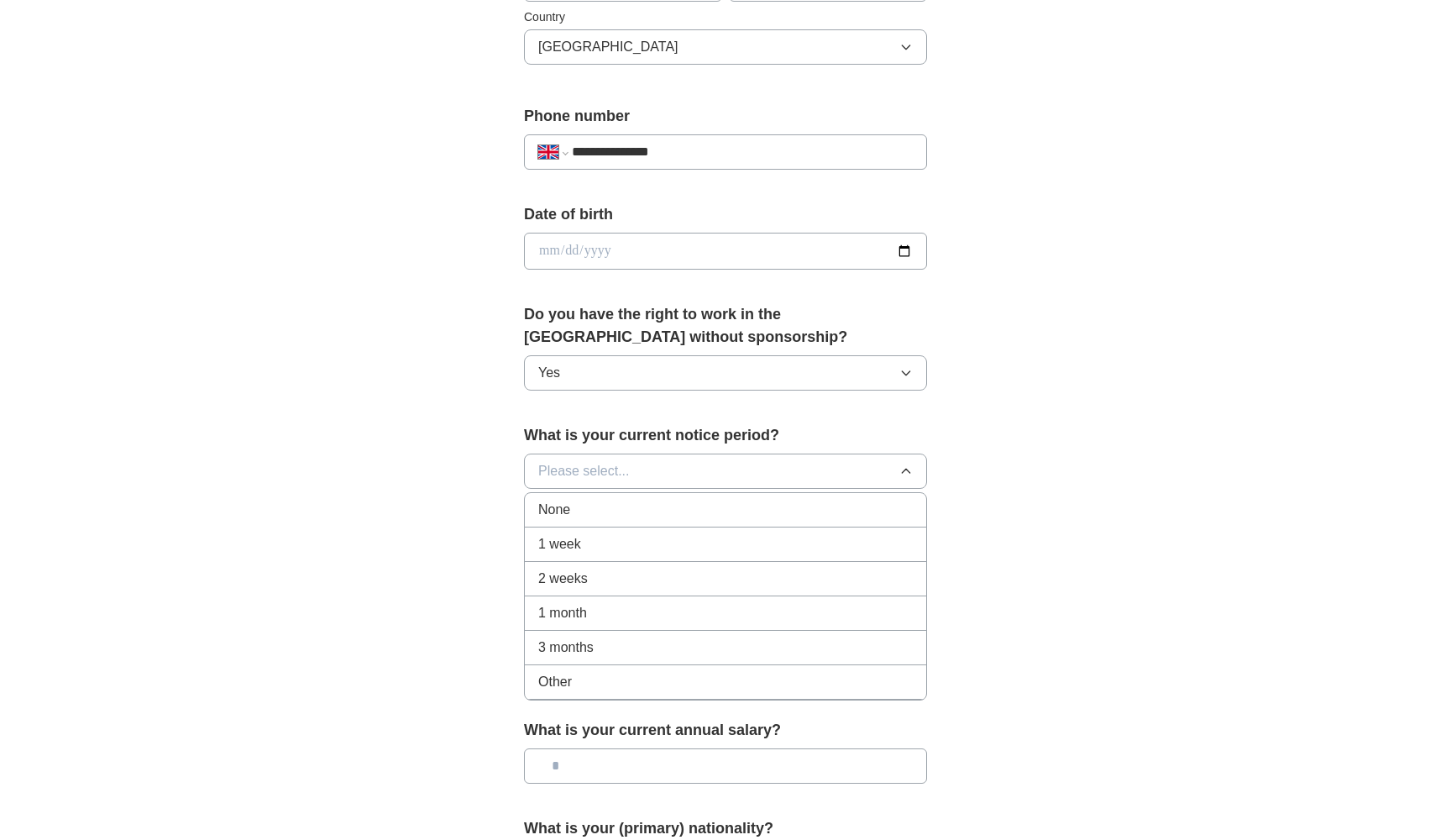
click at [607, 615] on div "1 month" at bounding box center [726, 613] width 375 height 20
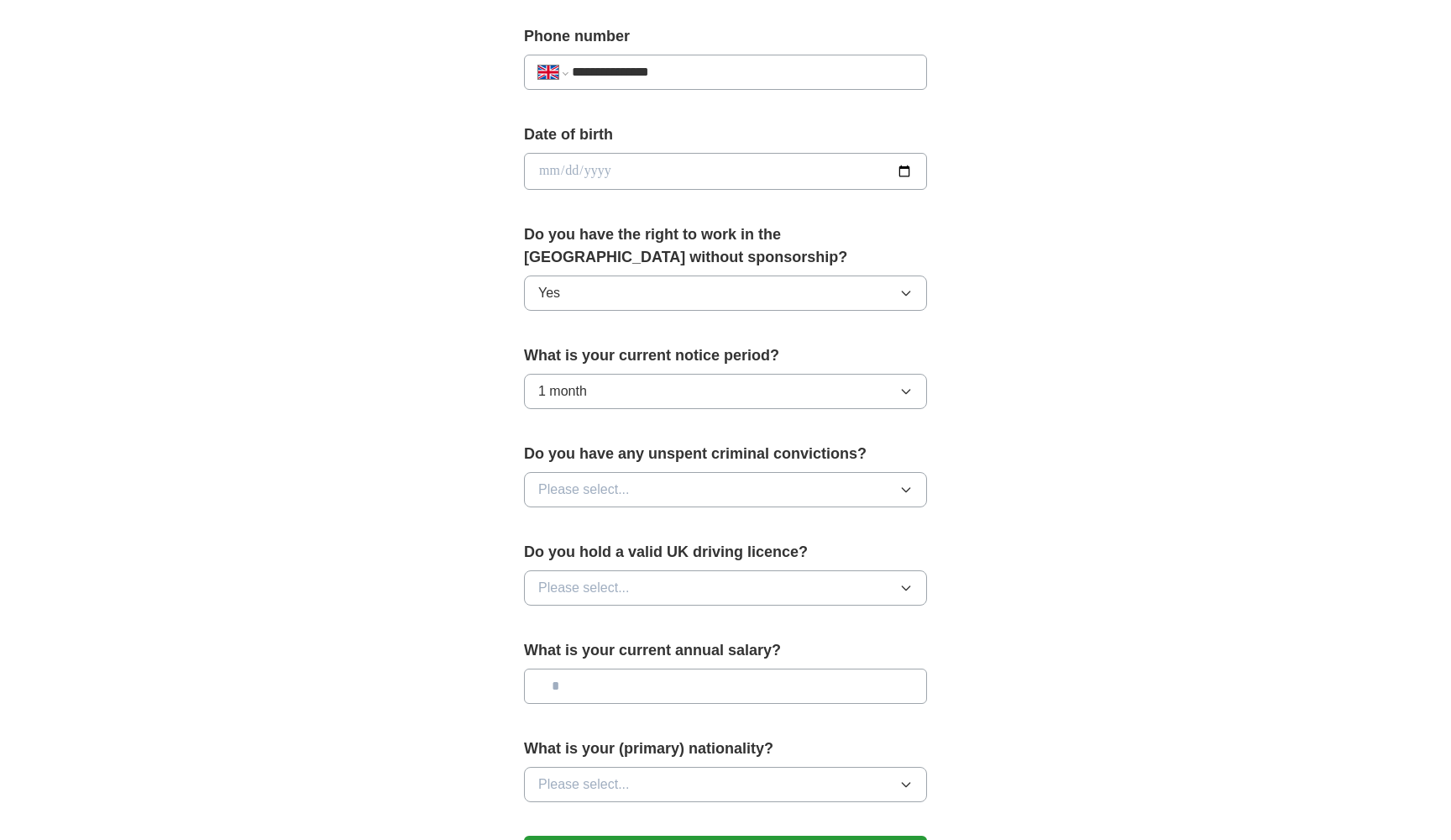
scroll to position [704, 0]
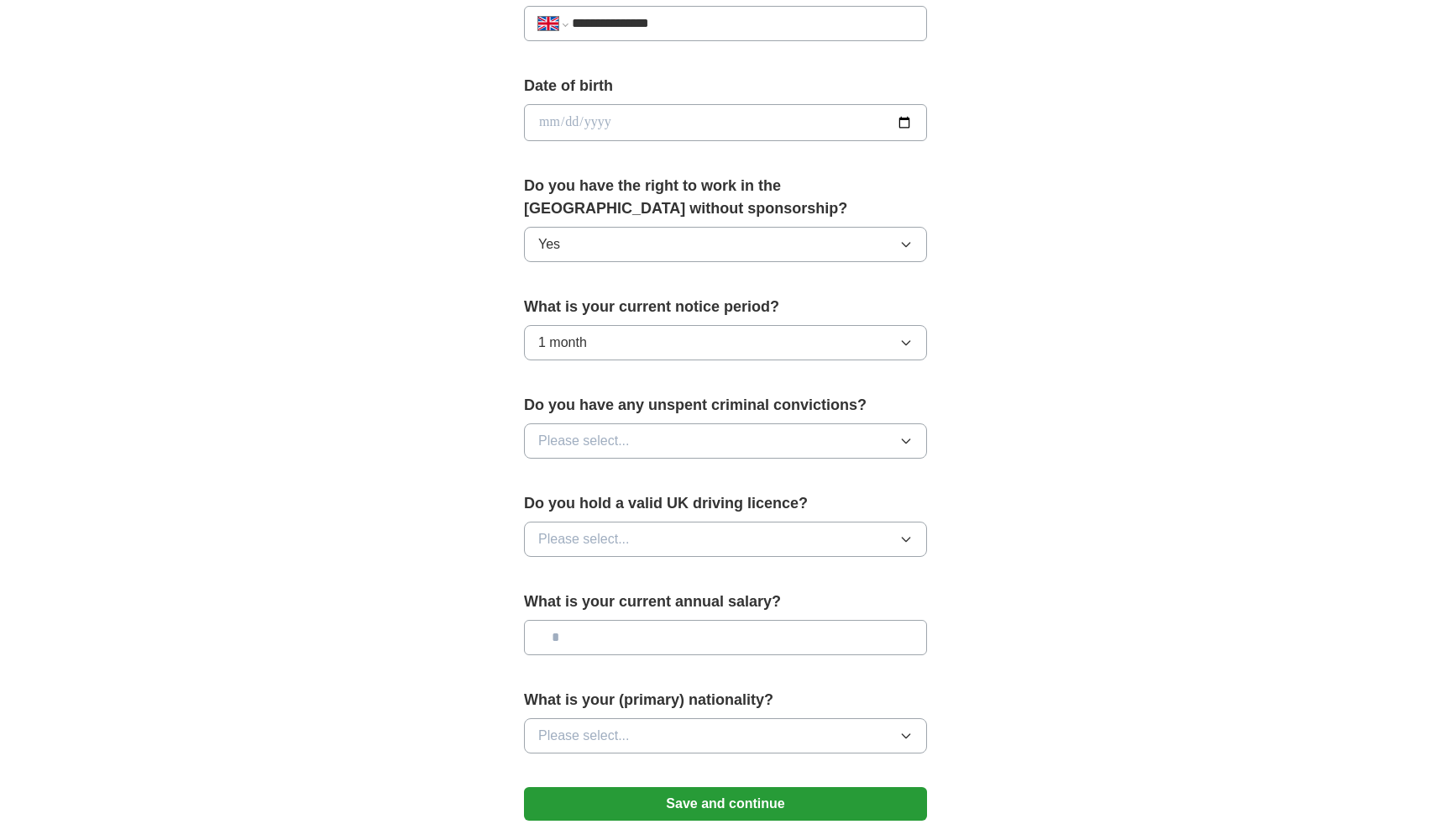
click at [626, 346] on button "1 month" at bounding box center [726, 343] width 403 height 35
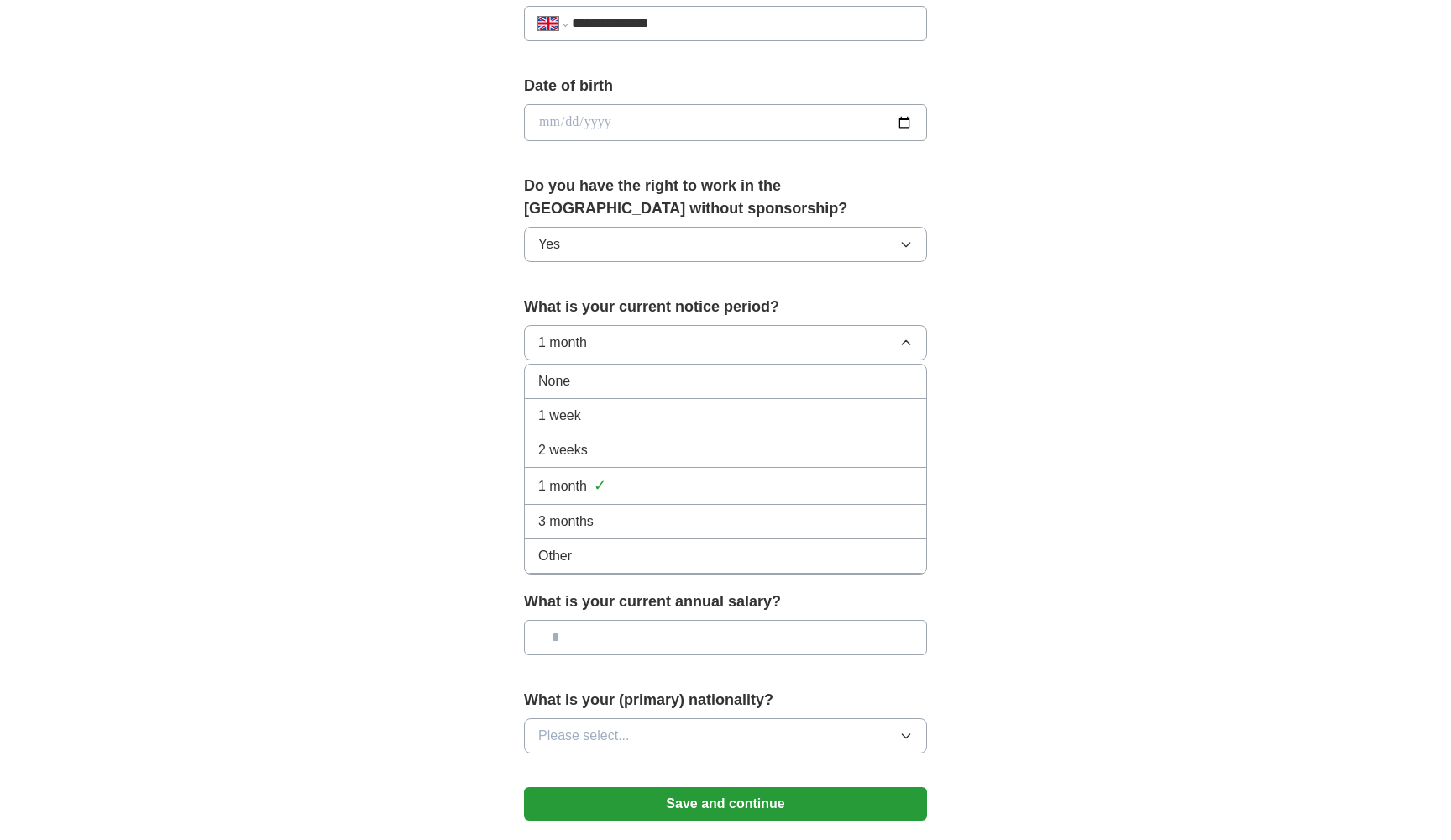
click at [591, 487] on div "1 month ✓" at bounding box center [726, 486] width 375 height 22
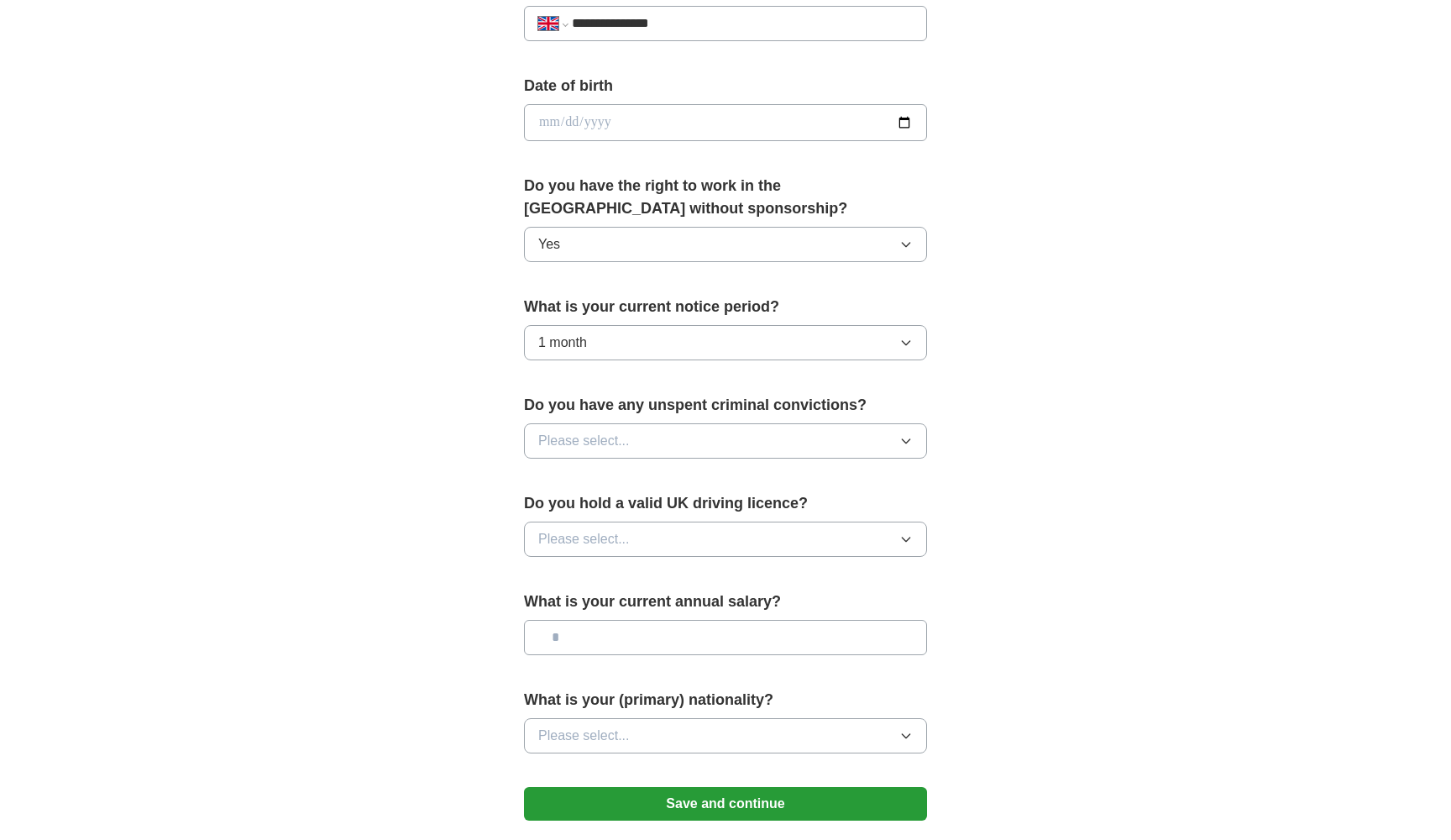
click at [650, 443] on button "Please select..." at bounding box center [726, 441] width 403 height 35
click at [606, 519] on div "No" at bounding box center [726, 514] width 375 height 20
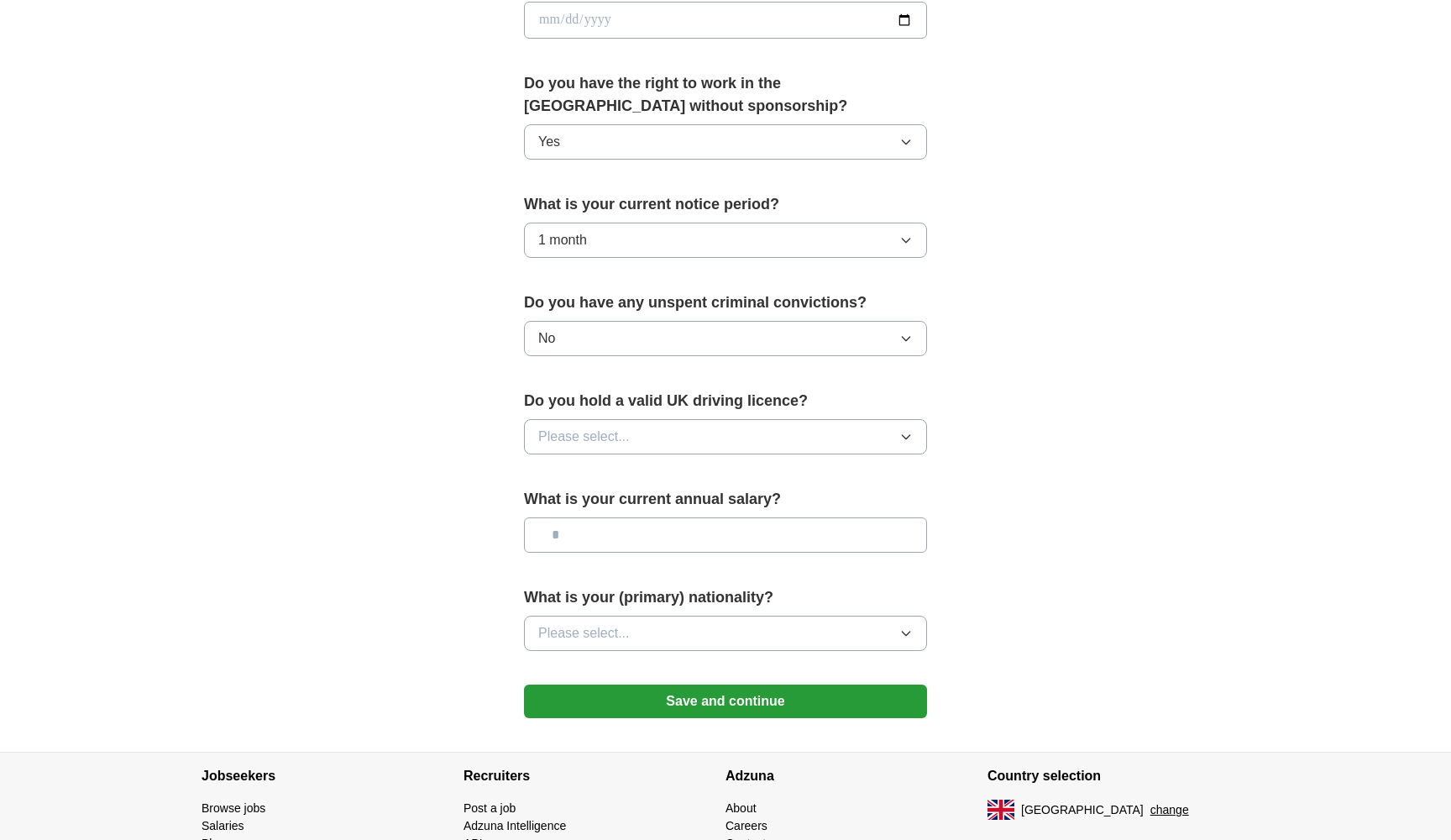
scroll to position [811, 0]
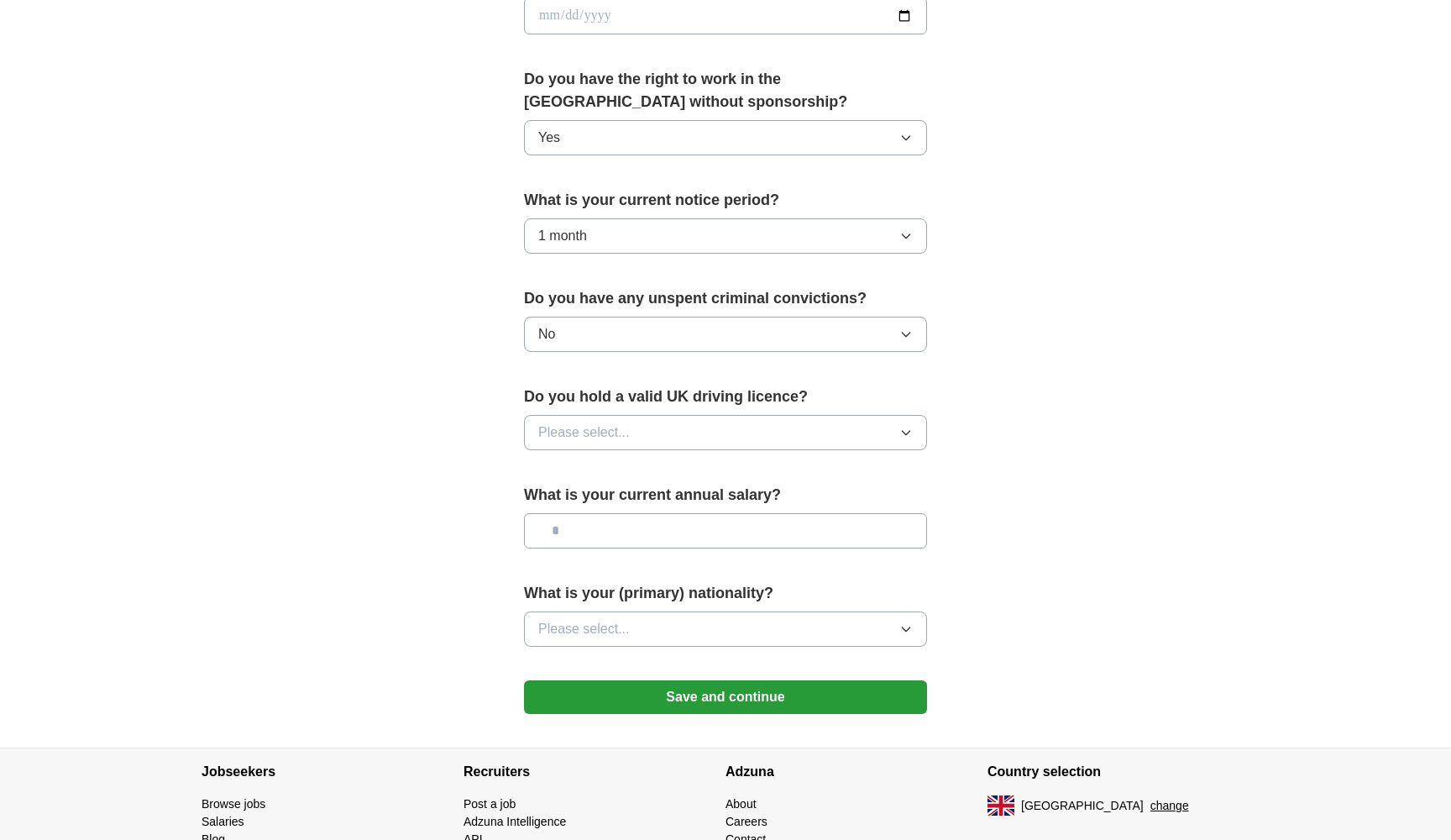
click at [631, 433] on button "Please select..." at bounding box center [726, 432] width 403 height 35
click at [576, 513] on div "No" at bounding box center [726, 505] width 375 height 20
click at [598, 534] on input "text" at bounding box center [726, 530] width 403 height 35
type input "*******"
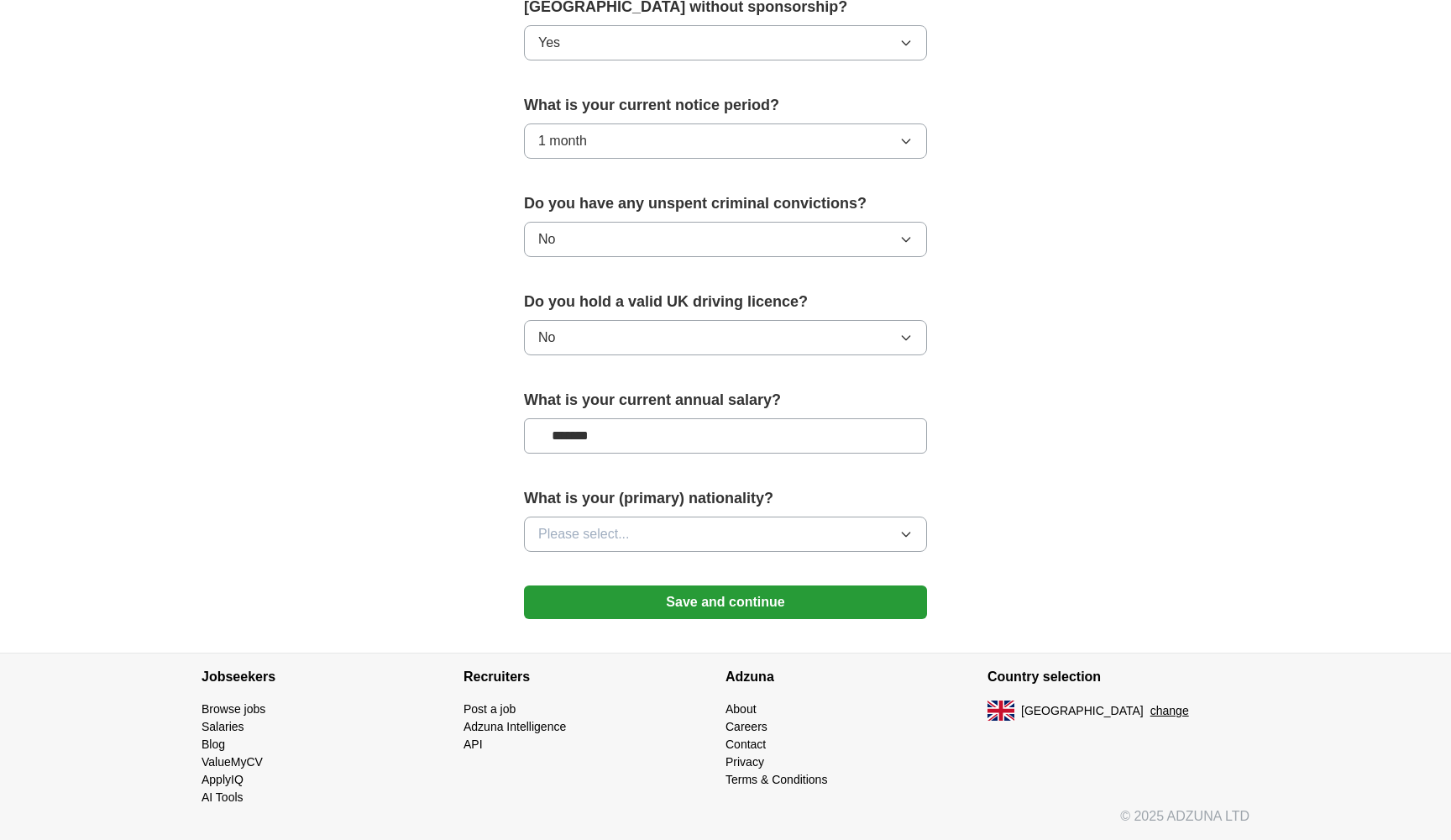
scroll to position [907, 0]
drag, startPoint x: 612, startPoint y: 438, endPoint x: 452, endPoint y: 438, distance: 160.0
click at [590, 537] on span "Please select..." at bounding box center [584, 534] width 91 height 20
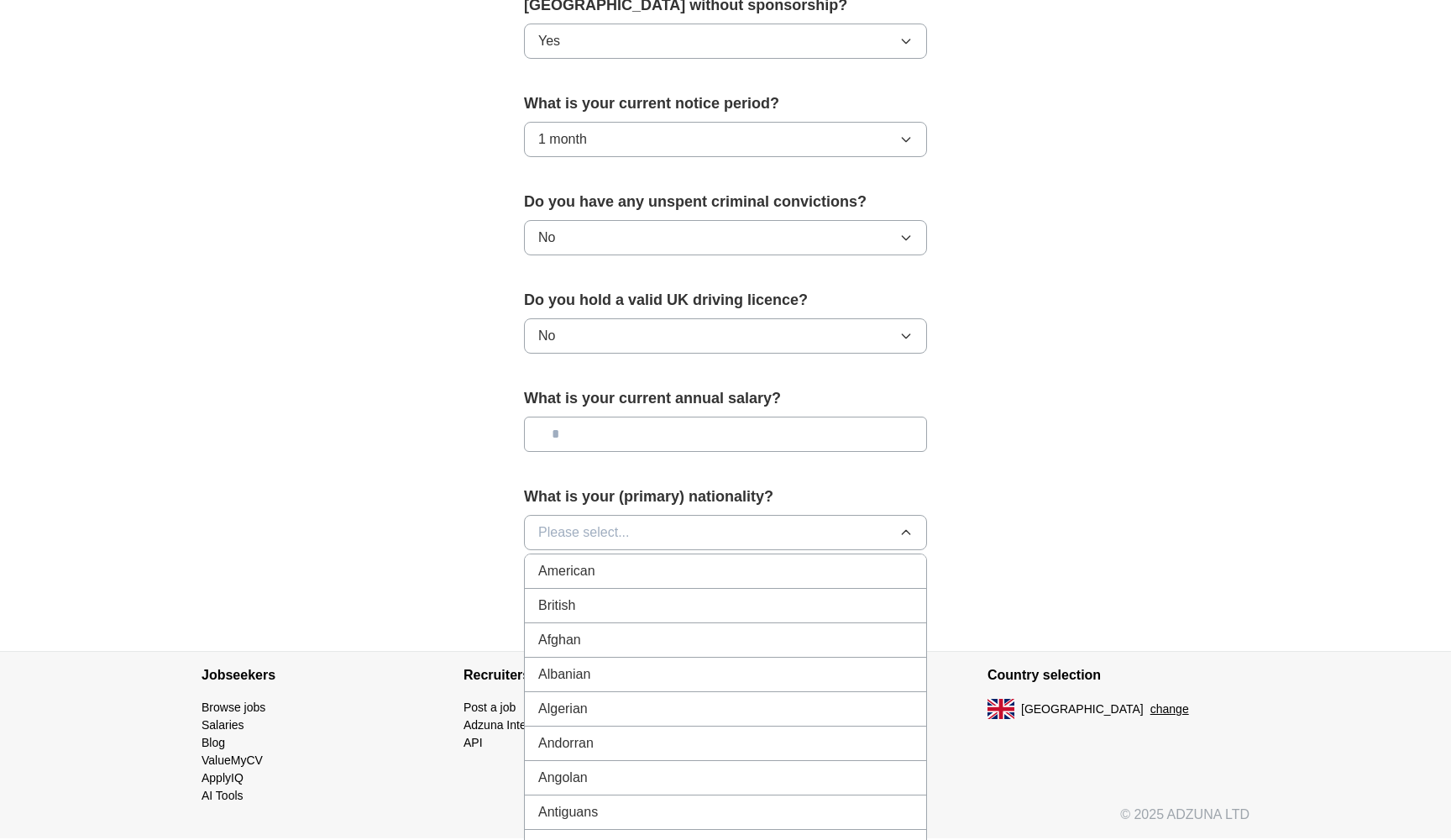
click at [606, 537] on span "Please select..." at bounding box center [584, 532] width 91 height 20
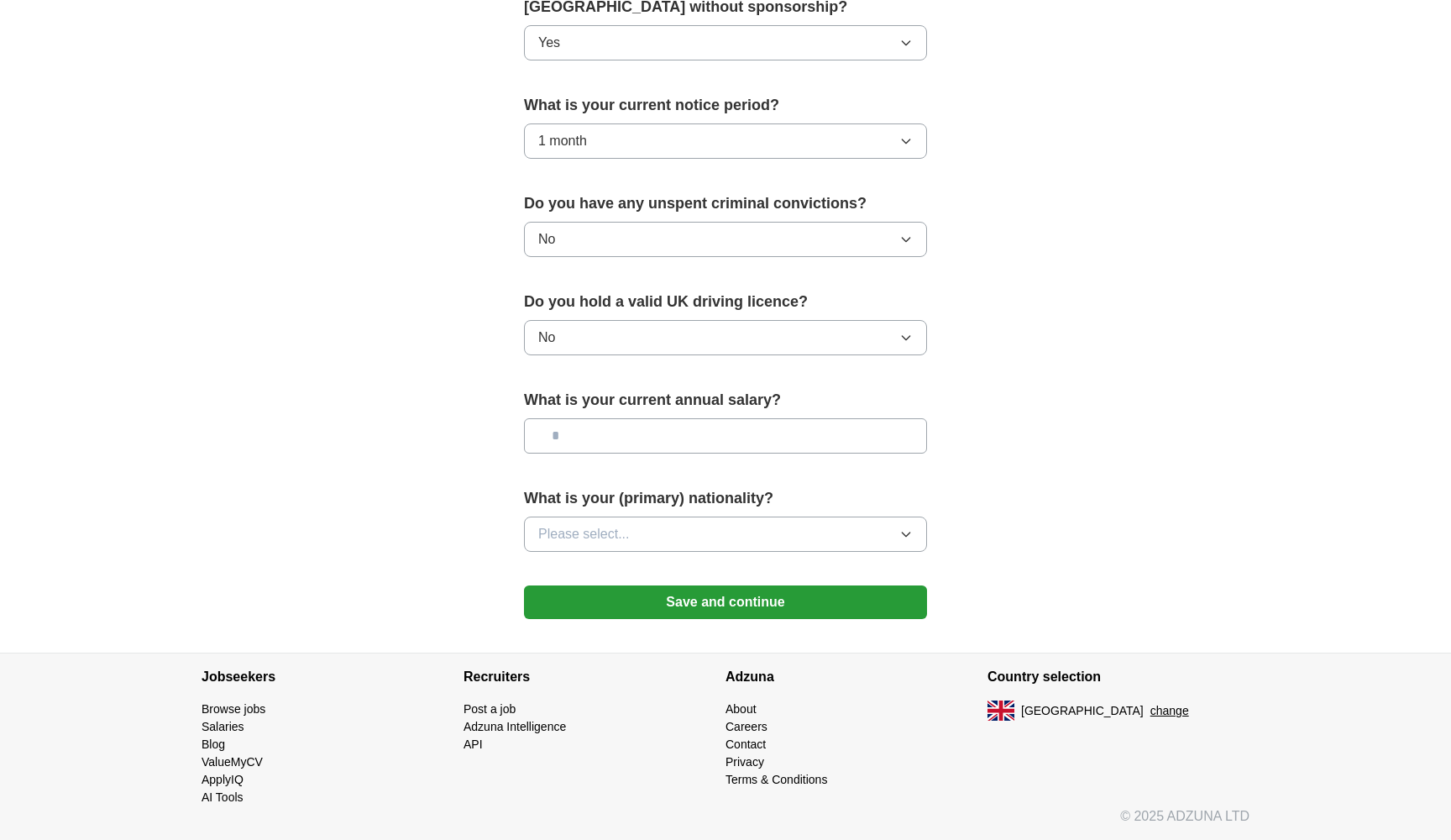
click at [606, 537] on span "Please select..." at bounding box center [584, 534] width 91 height 20
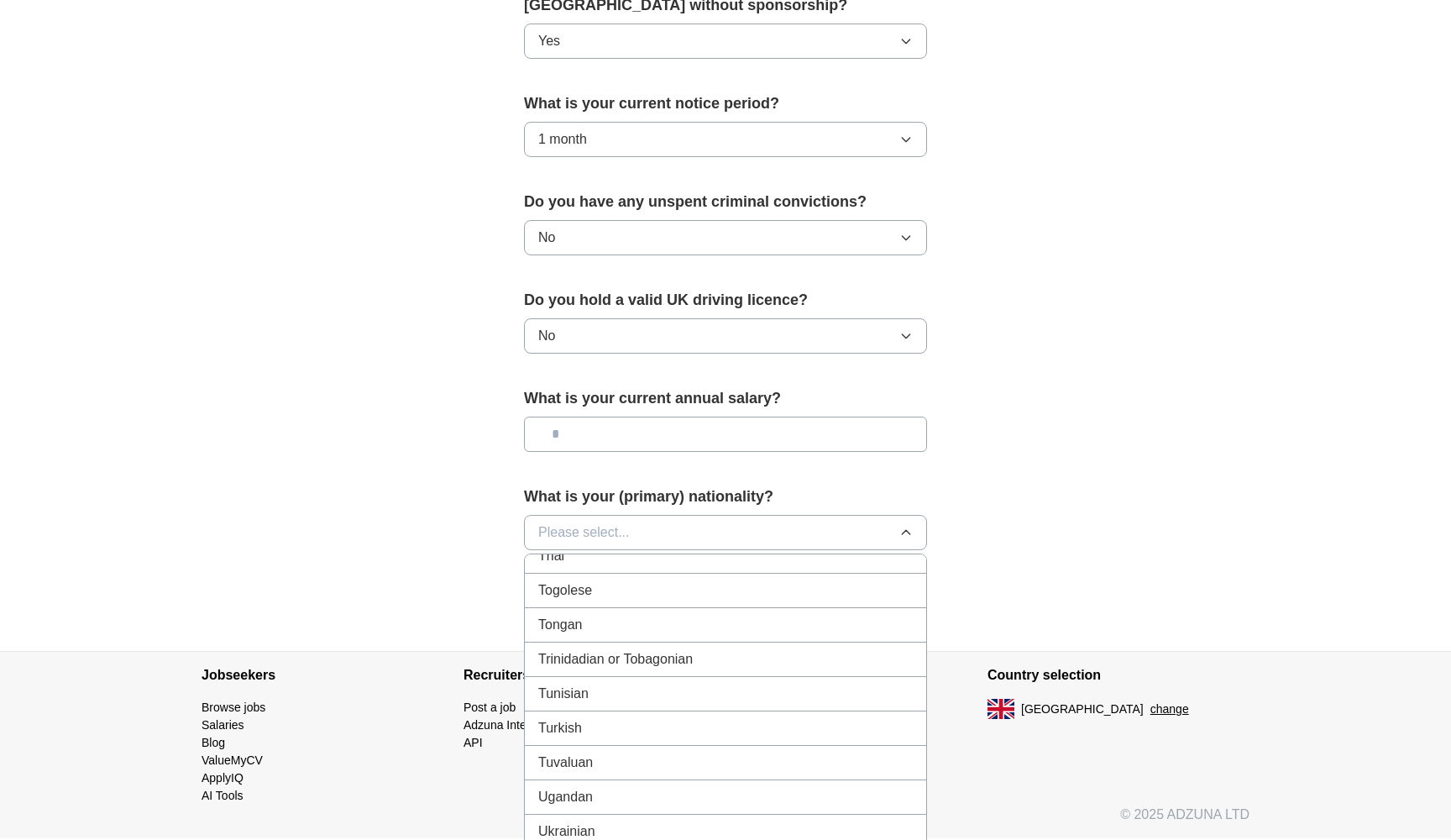
scroll to position [6079, 0]
click at [593, 733] on div "Turkish" at bounding box center [726, 724] width 375 height 20
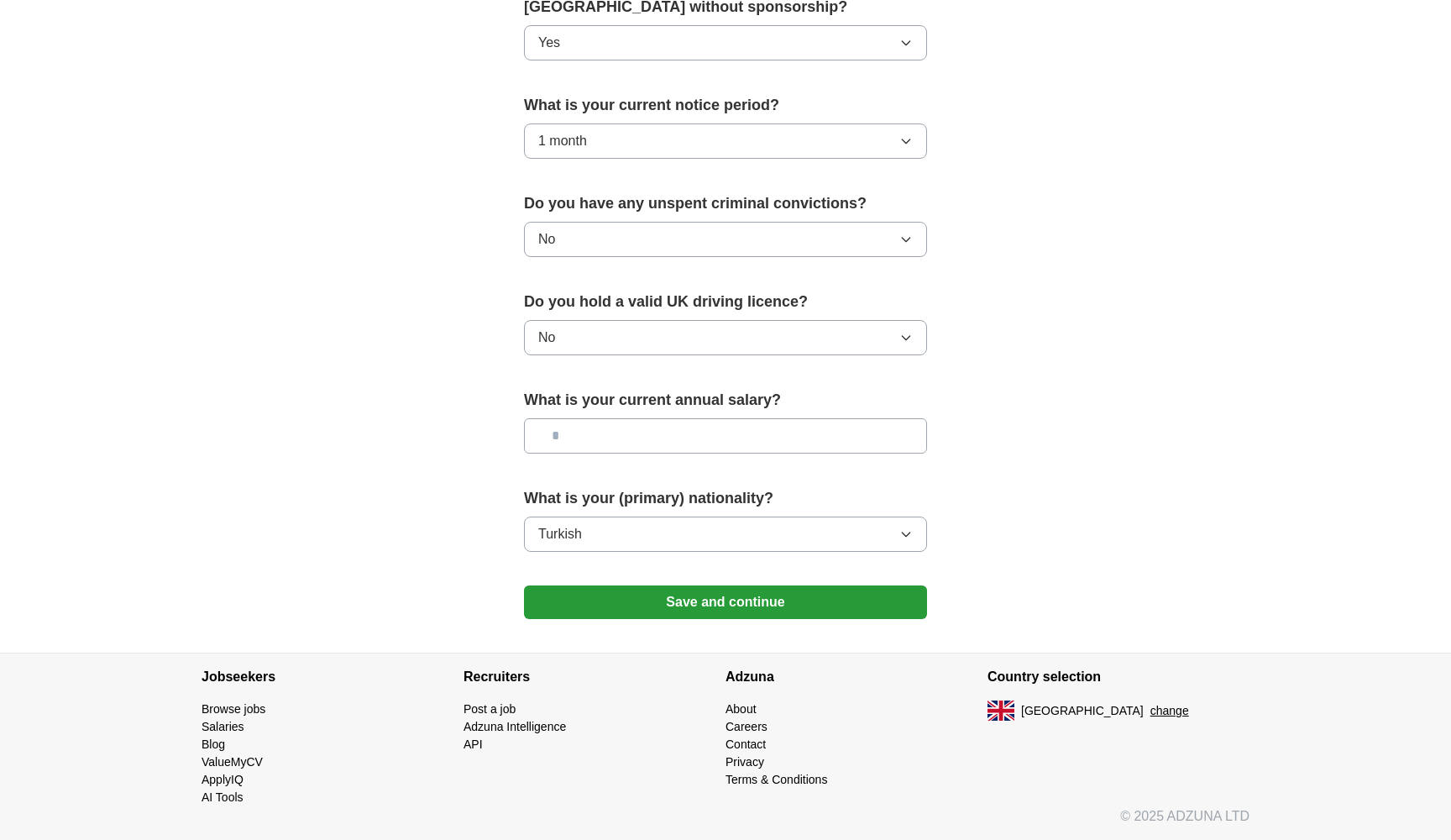
click at [700, 607] on button "Save and continue" at bounding box center [726, 602] width 403 height 34
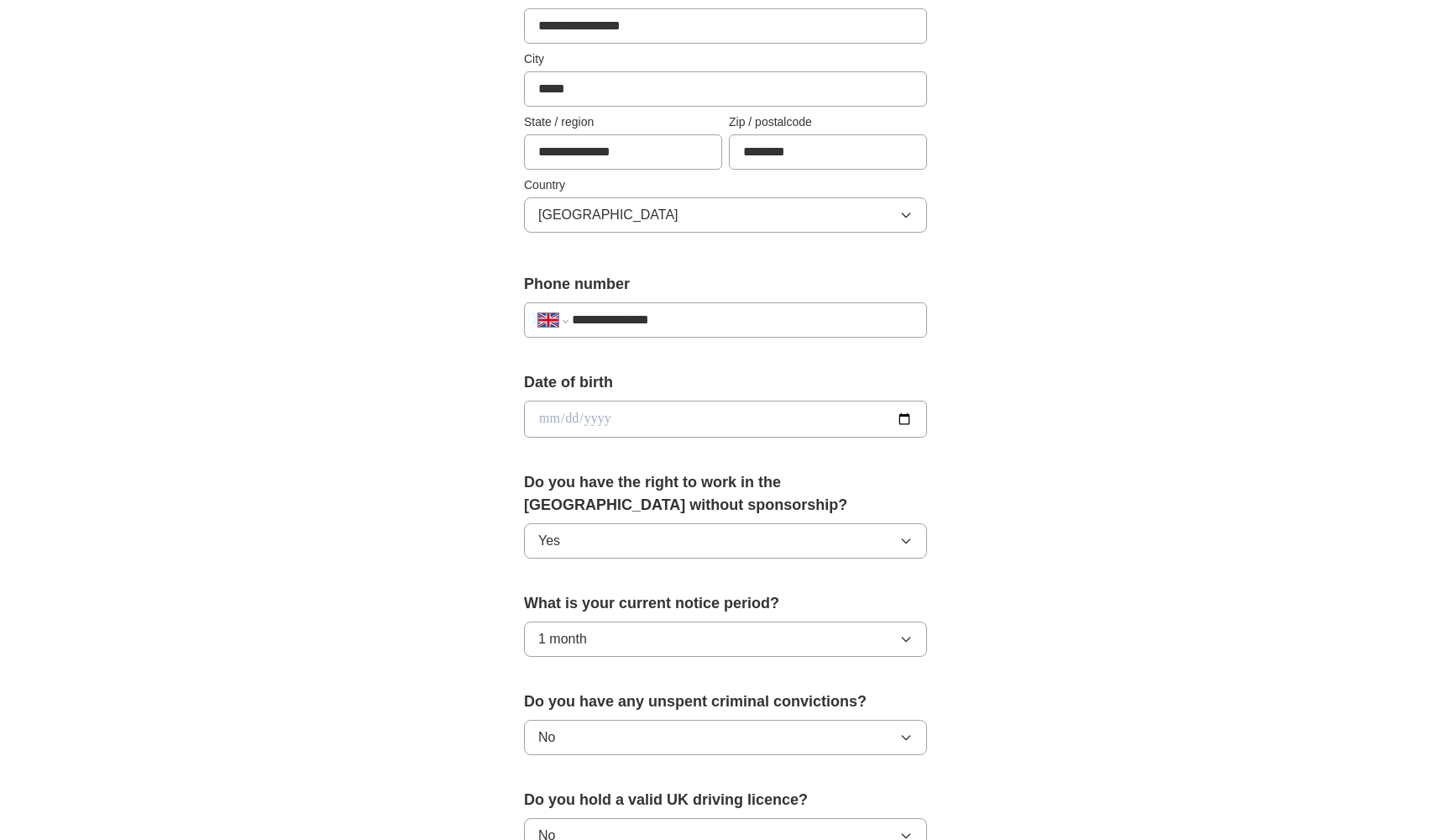
click at [566, 420] on input "date" at bounding box center [726, 420] width 403 height 37
click at [544, 420] on input "**********" at bounding box center [726, 420] width 403 height 37
click at [568, 416] on input "**********" at bounding box center [726, 420] width 403 height 37
type input "**********"
click at [739, 384] on label "Date of birth" at bounding box center [726, 382] width 403 height 22
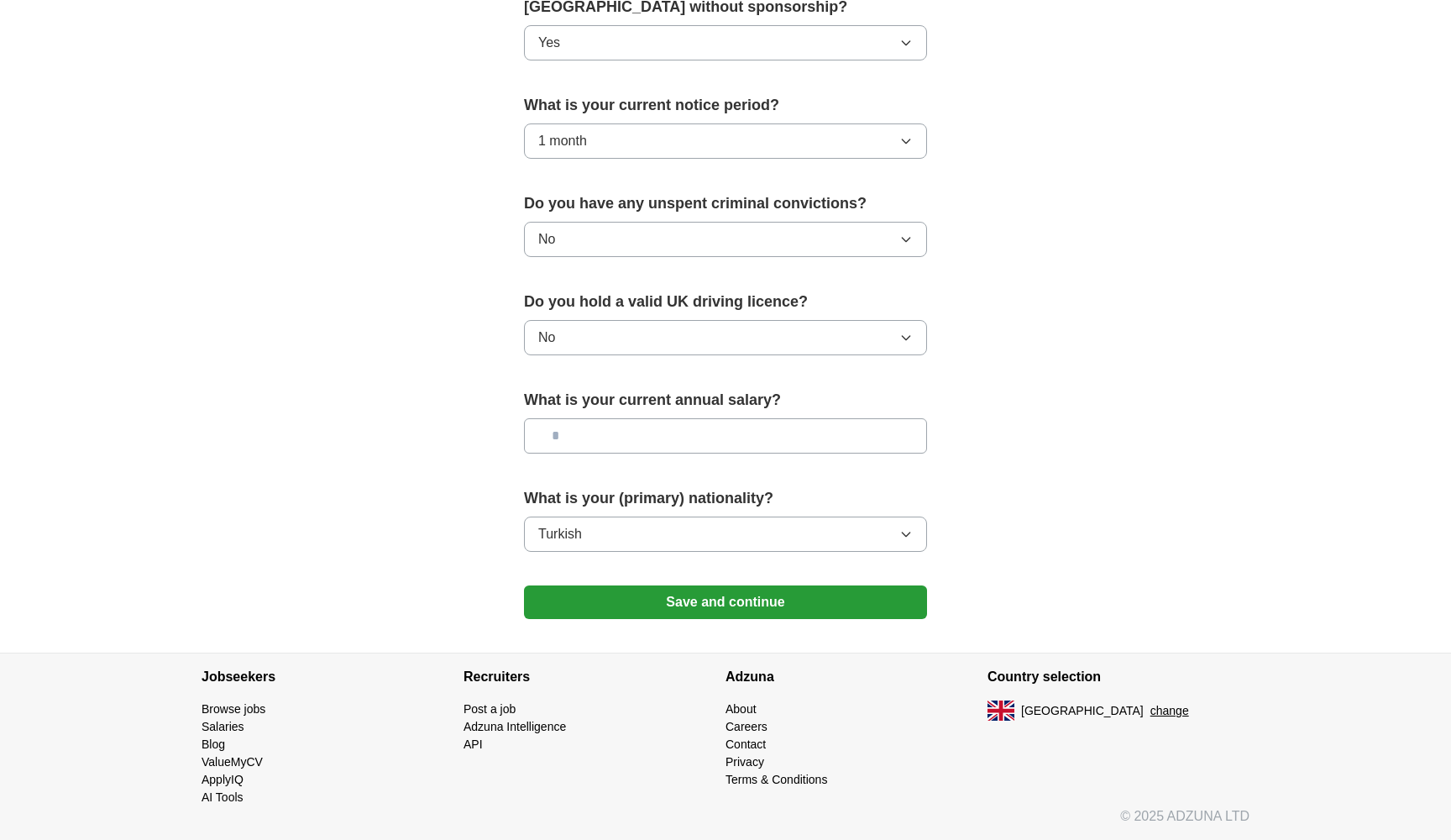
scroll to position [907, 0]
click at [679, 610] on button "Save and continue" at bounding box center [726, 602] width 403 height 34
